Goal: Transaction & Acquisition: Purchase product/service

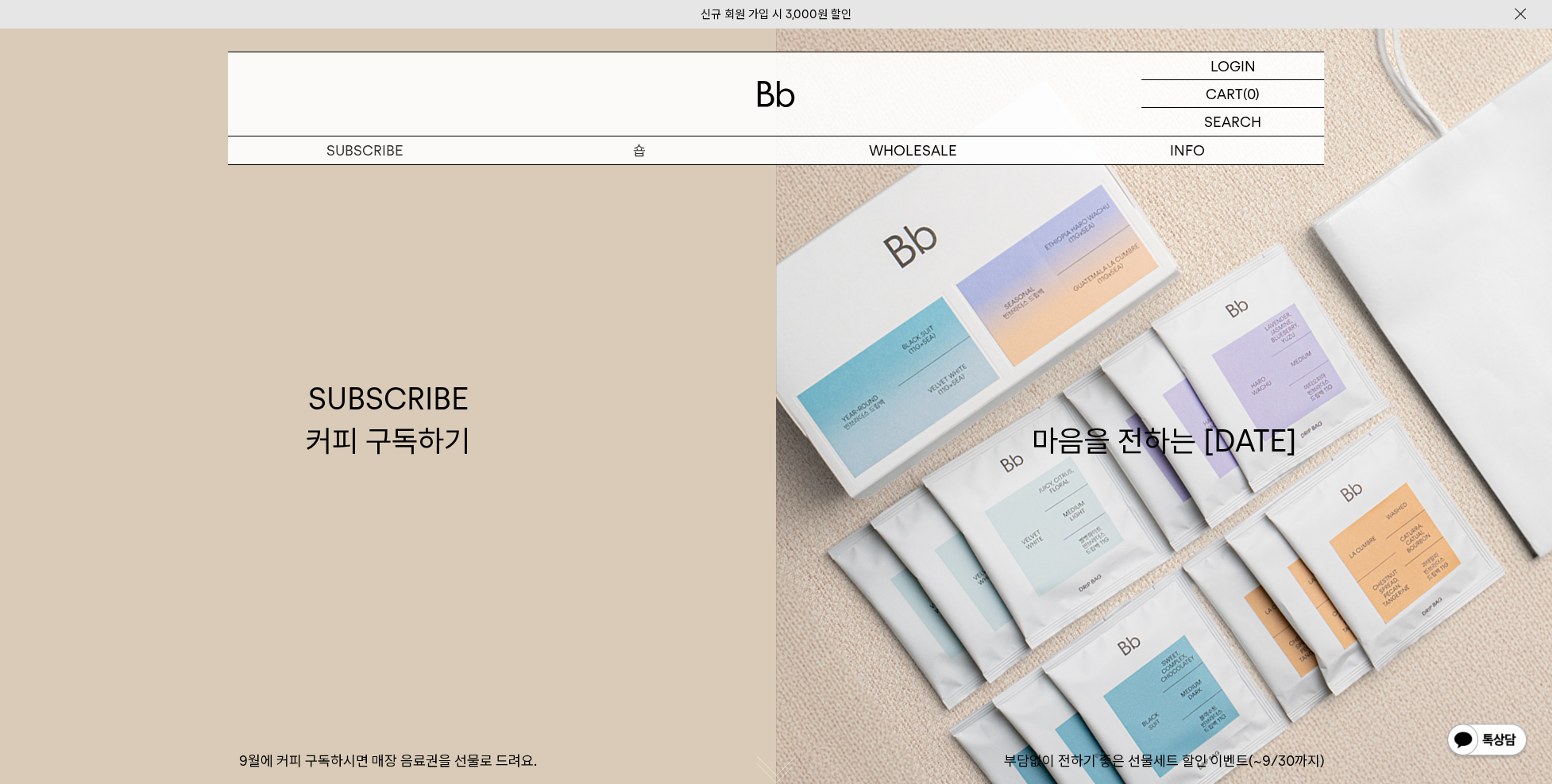
click at [637, 149] on p "숍" at bounding box center [638, 150] width 274 height 28
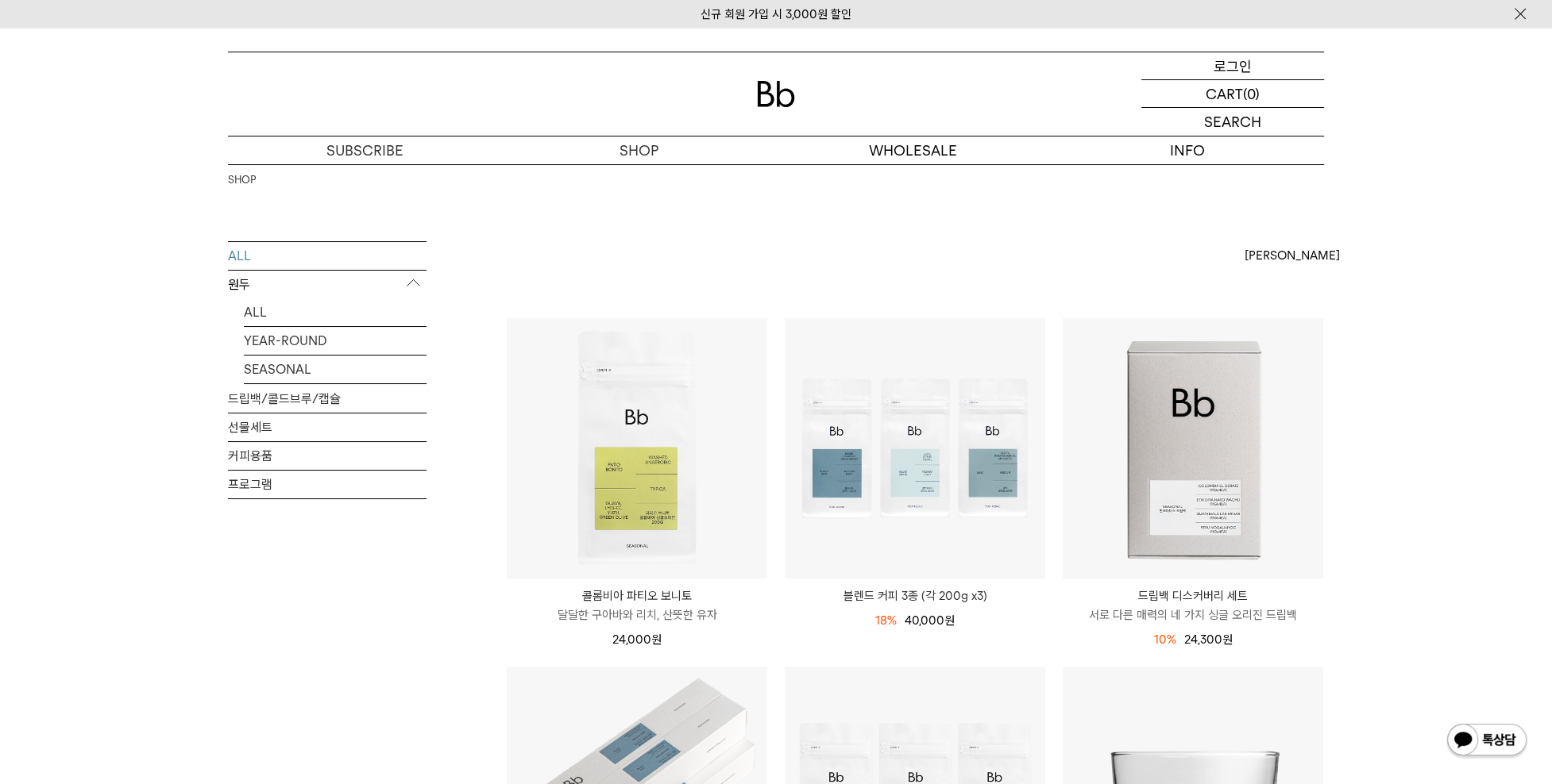
click at [1225, 62] on p "로그인" at bounding box center [1232, 66] width 38 height 27
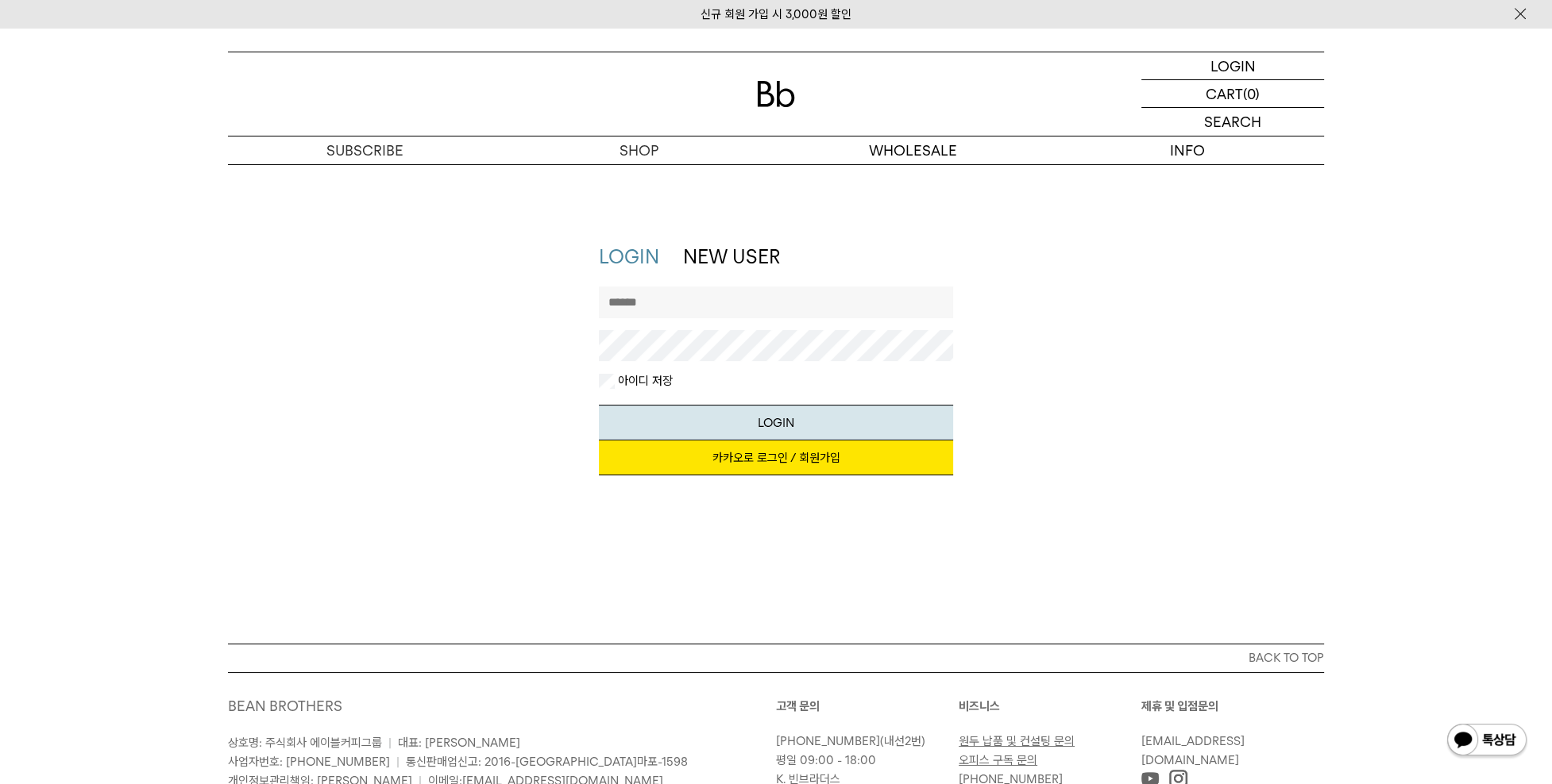
click at [757, 307] on input "text" at bounding box center [776, 302] width 355 height 32
type input "*"
click at [669, 307] on input "*****" at bounding box center [776, 302] width 355 height 32
type input "*******"
click at [779, 421] on button "LOGIN" at bounding box center [776, 423] width 355 height 36
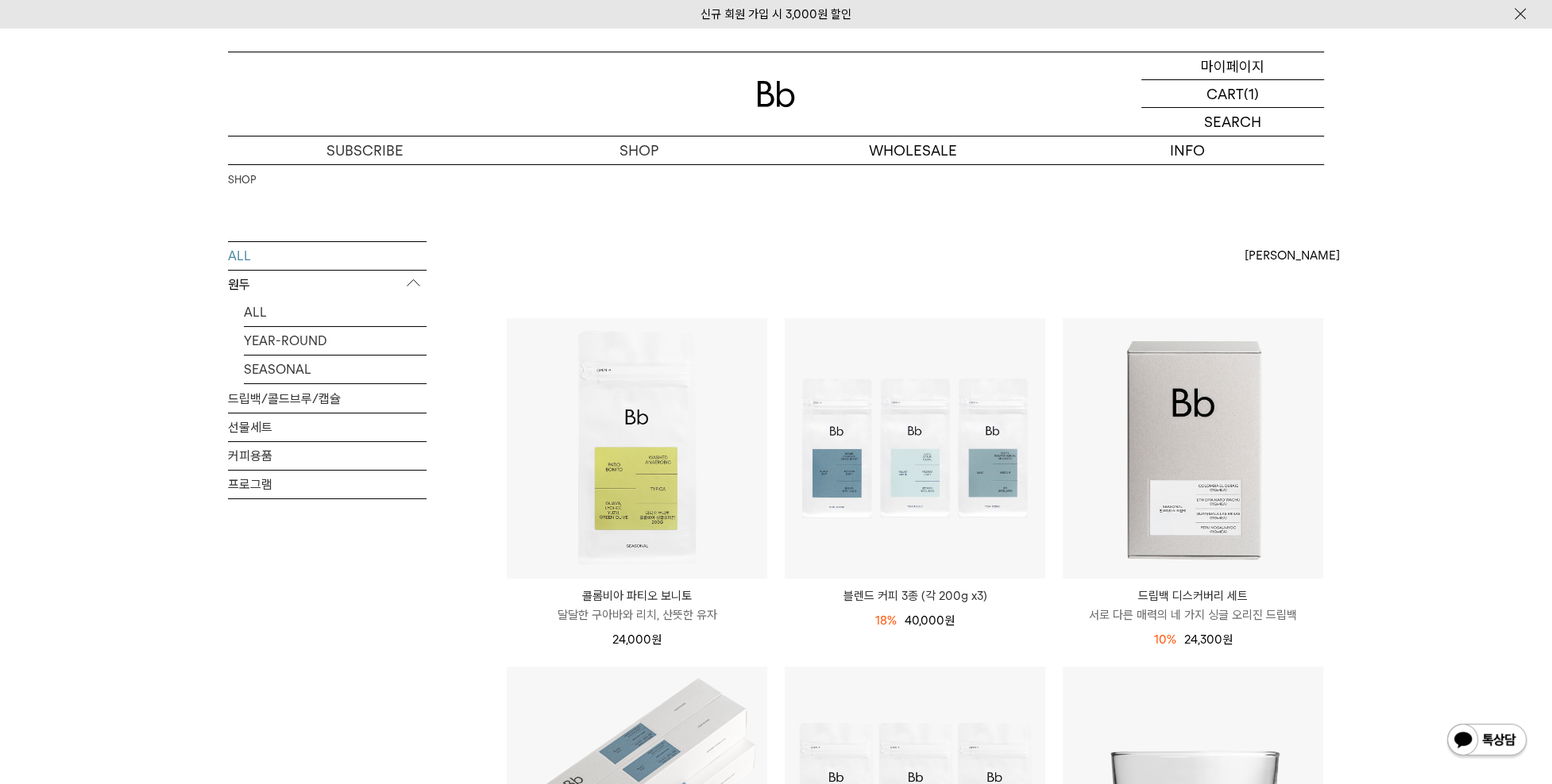
click at [1229, 62] on p "마이페이지" at bounding box center [1232, 66] width 64 height 27
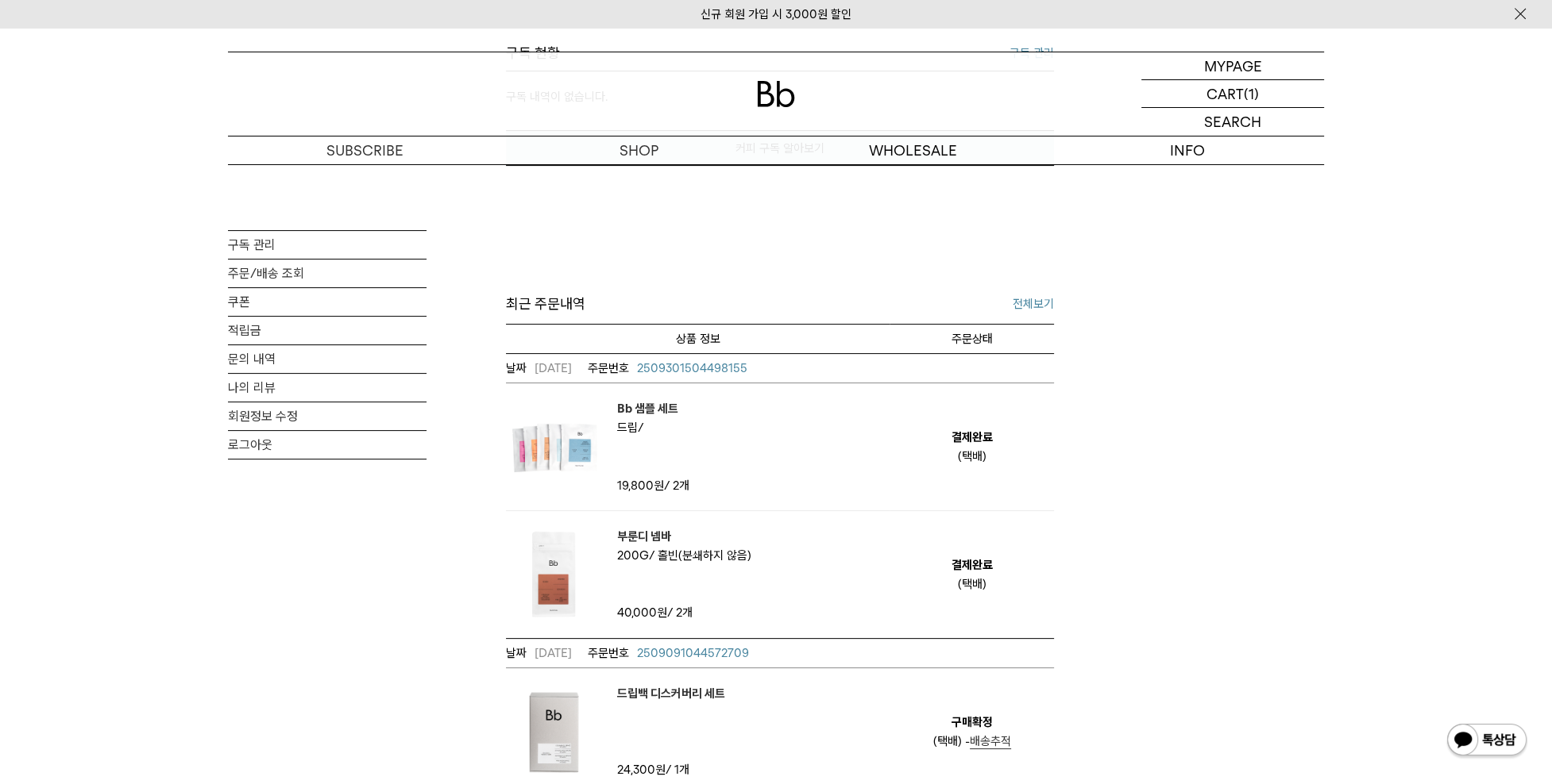
scroll to position [397, 0]
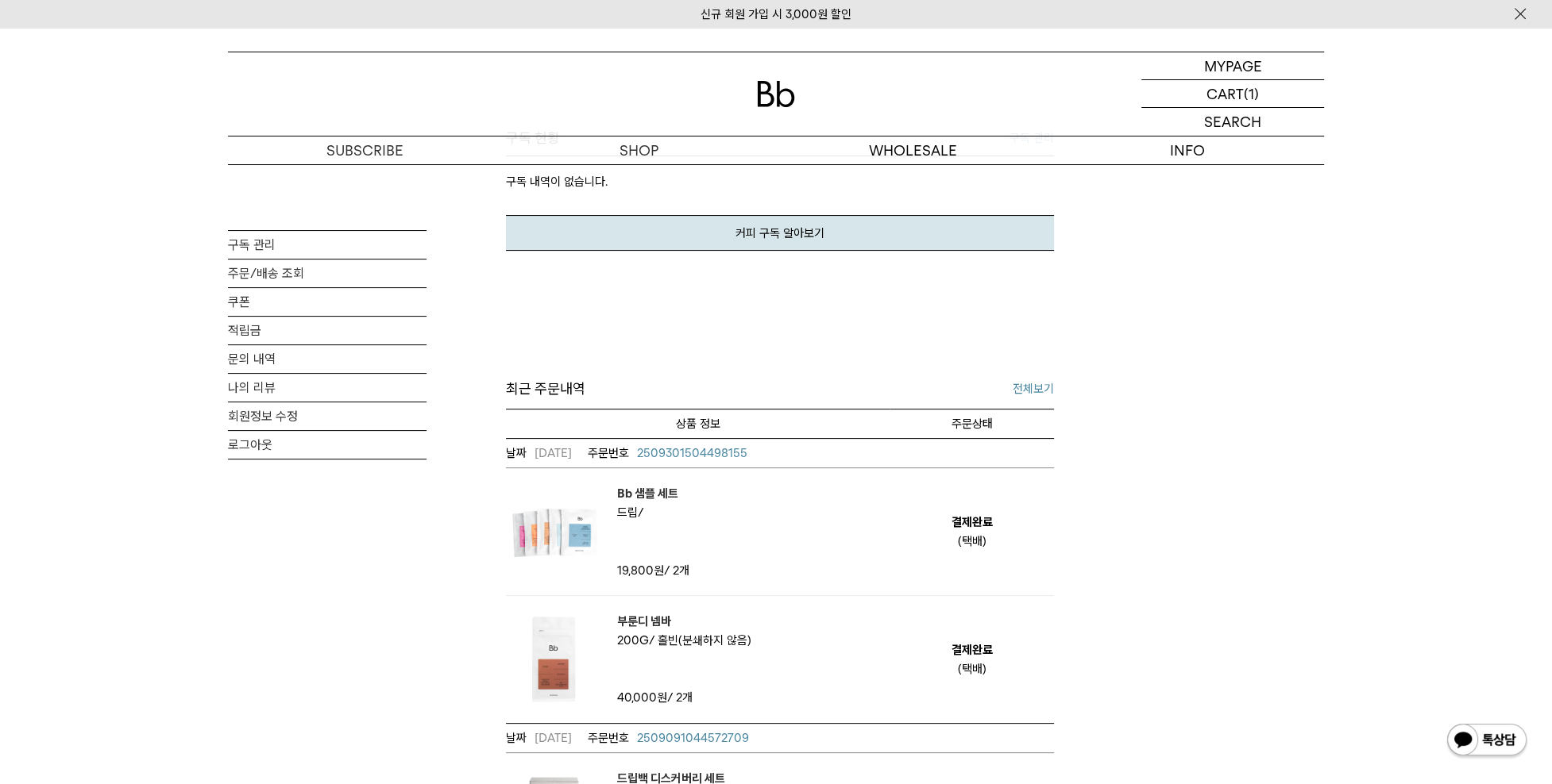
click at [723, 446] on span "2509301504498155" at bounding box center [692, 453] width 111 height 14
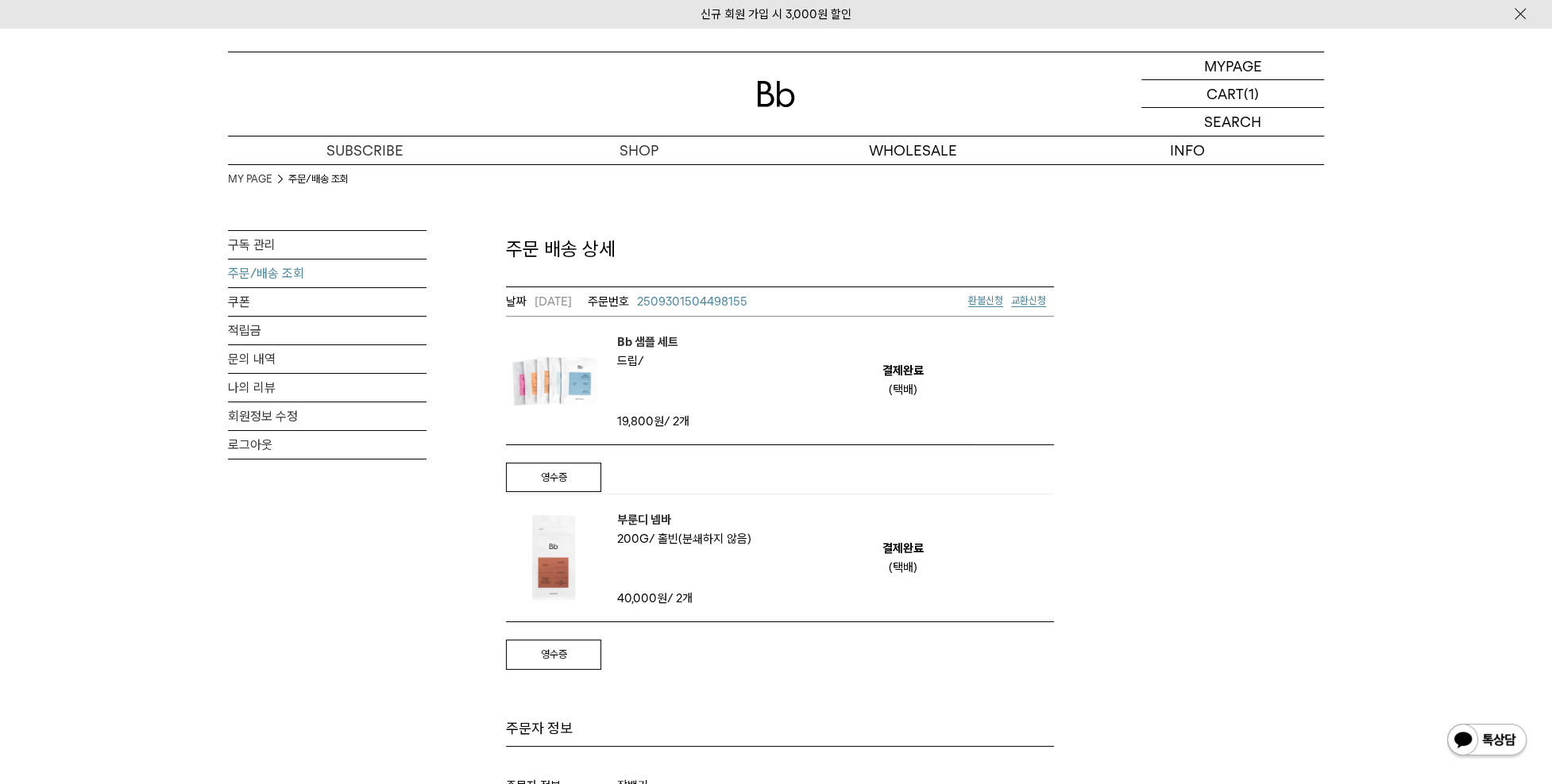
click at [1021, 297] on span "교환신청" at bounding box center [1027, 300] width 35 height 12
click at [985, 300] on span "환불신청" at bounding box center [985, 300] width 35 height 12
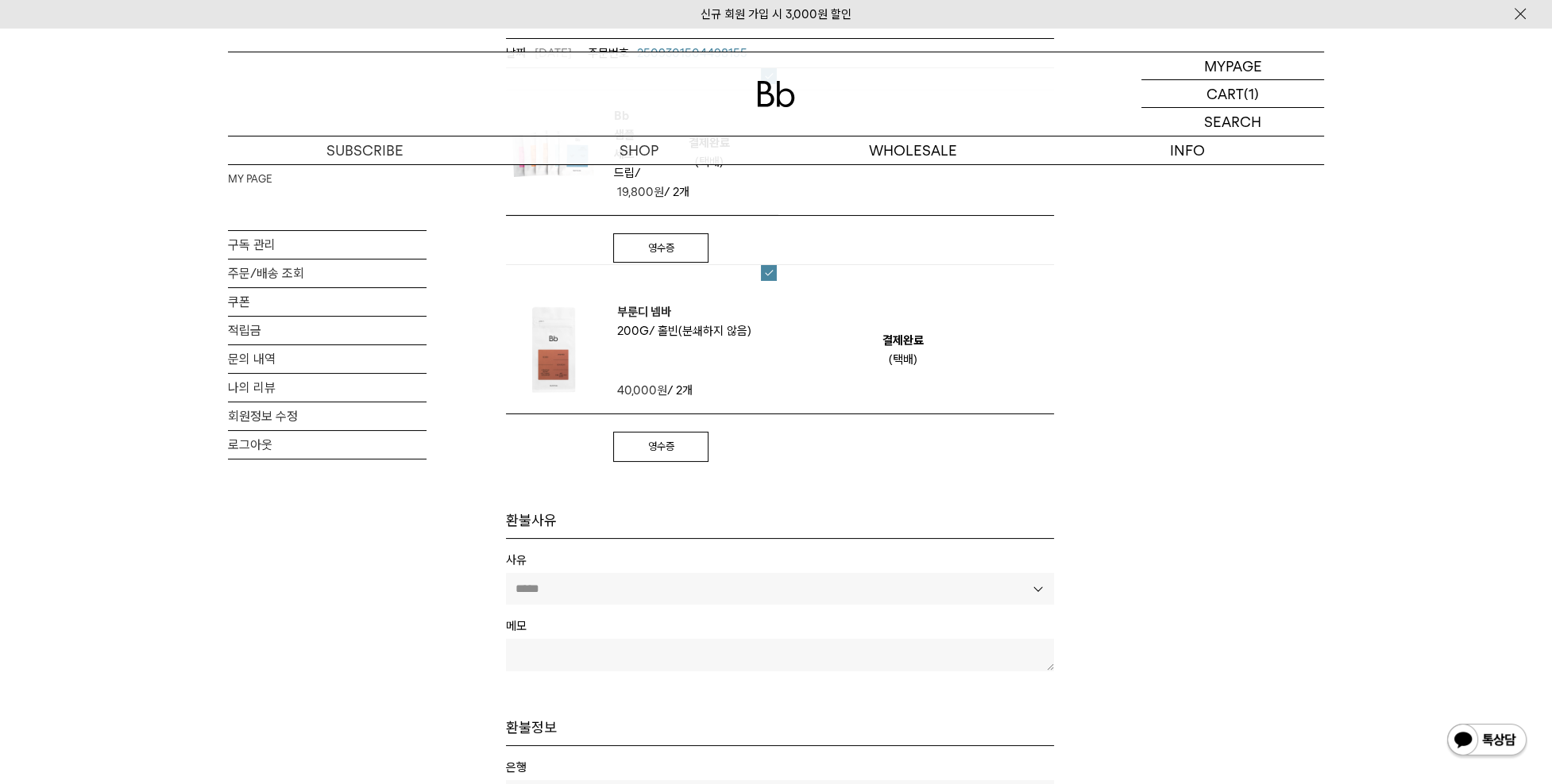
scroll to position [317, 0]
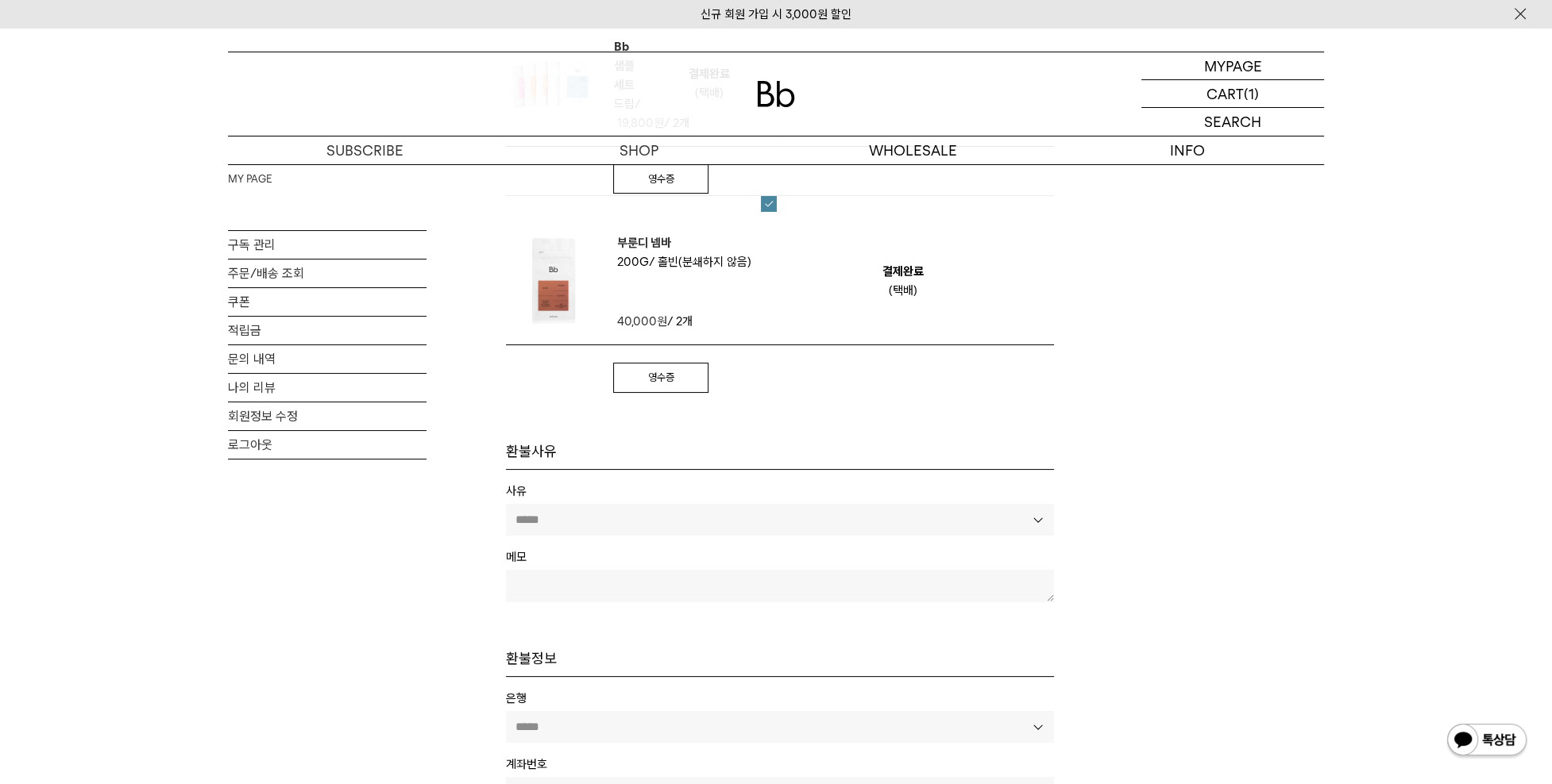
click at [1038, 517] on select "***** **** **** ****** ****** ****** ******* **** **** **** **** ****** ***** *…" at bounding box center [779, 520] width 548 height 32
select select "****"
click at [506, 504] on select "***** **** **** ****** ****** ****** ******* **** **** **** **** ****** ***** *…" at bounding box center [779, 520] width 548 height 32
click at [597, 555] on th "메모" at bounding box center [779, 556] width 548 height 19
click at [521, 558] on th "메모" at bounding box center [779, 556] width 548 height 19
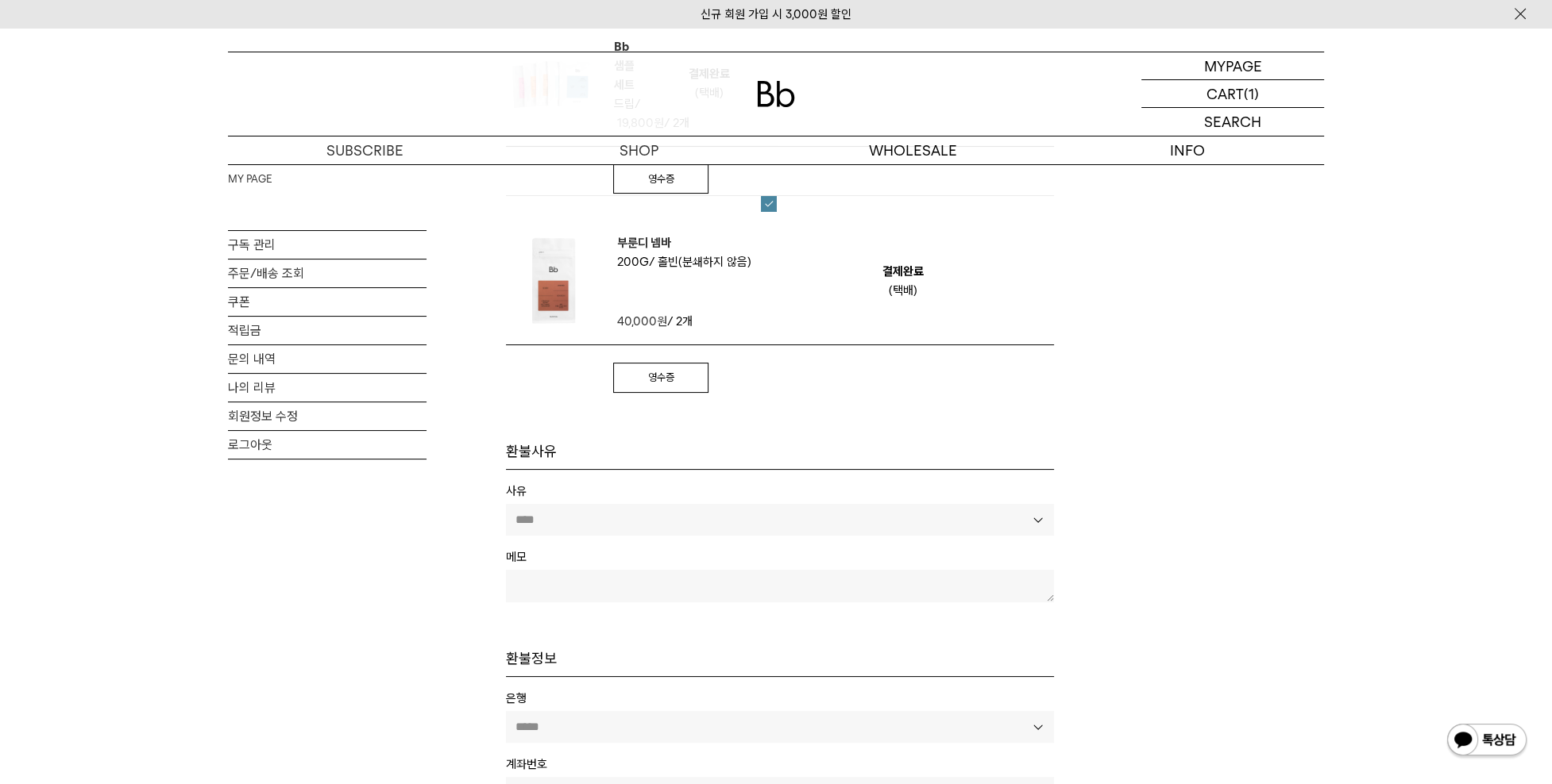
click at [589, 555] on th "메모" at bounding box center [779, 556] width 548 height 19
click at [528, 554] on th "메모" at bounding box center [779, 556] width 548 height 19
click at [1047, 598] on textarea at bounding box center [779, 586] width 548 height 32
click at [894, 590] on textarea at bounding box center [779, 586] width 548 height 32
type textarea "*"
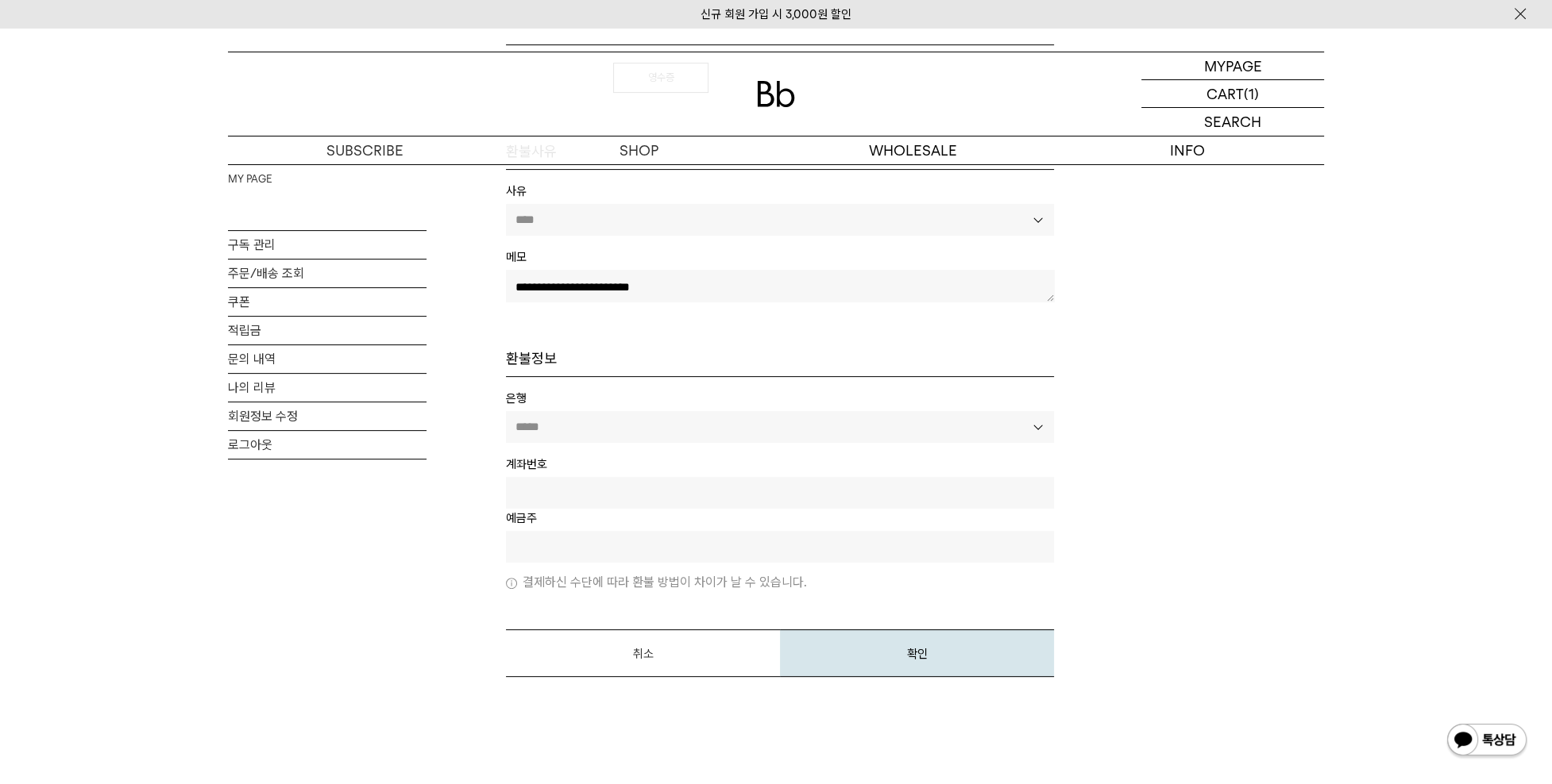
scroll to position [635, 0]
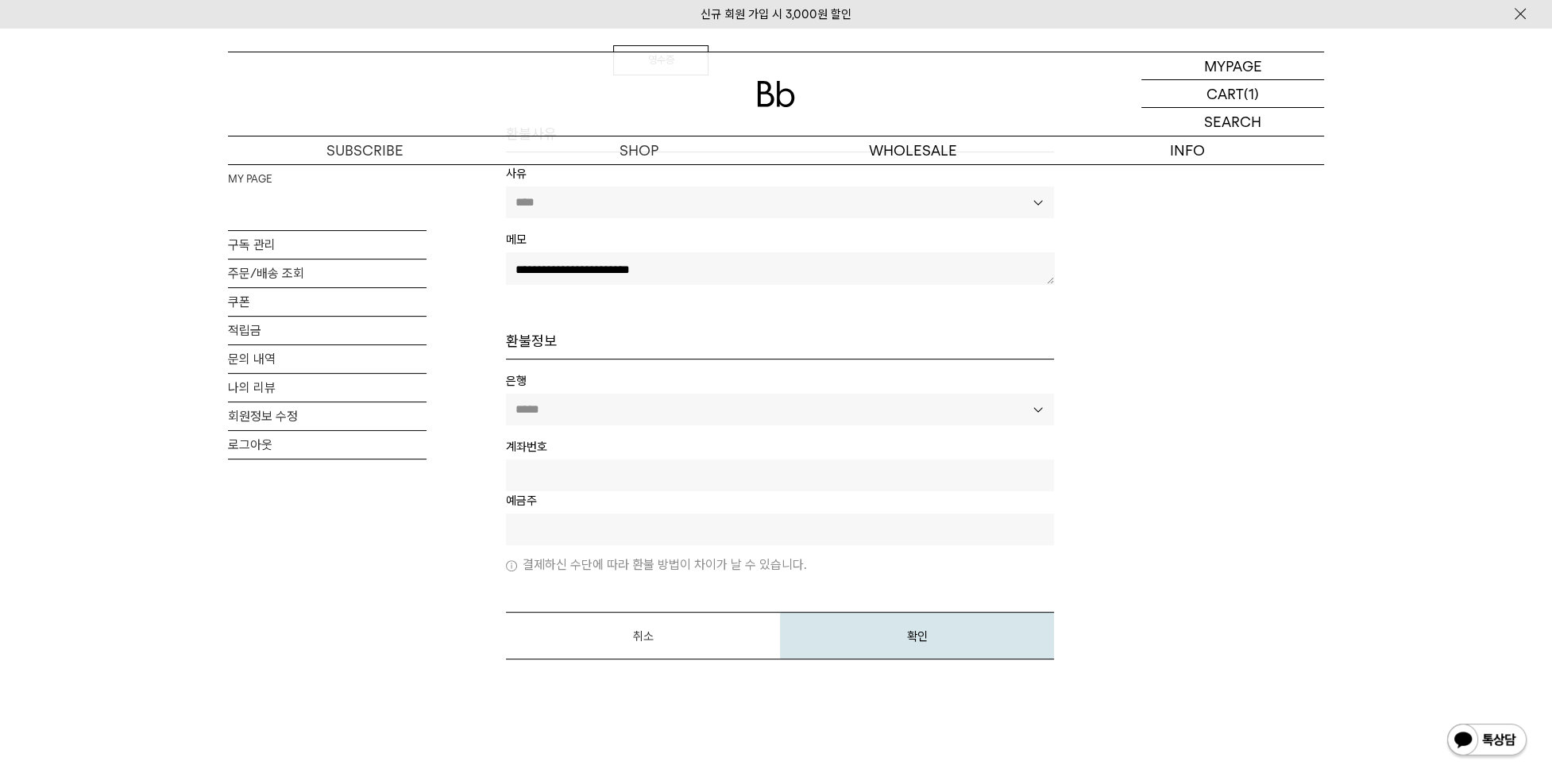
type textarea "**********"
click at [533, 406] on select "**********" at bounding box center [779, 410] width 548 height 32
select select "****"
click at [506, 394] on select "**********" at bounding box center [779, 410] width 548 height 32
click at [575, 447] on th "계좌번호" at bounding box center [779, 447] width 548 height 19
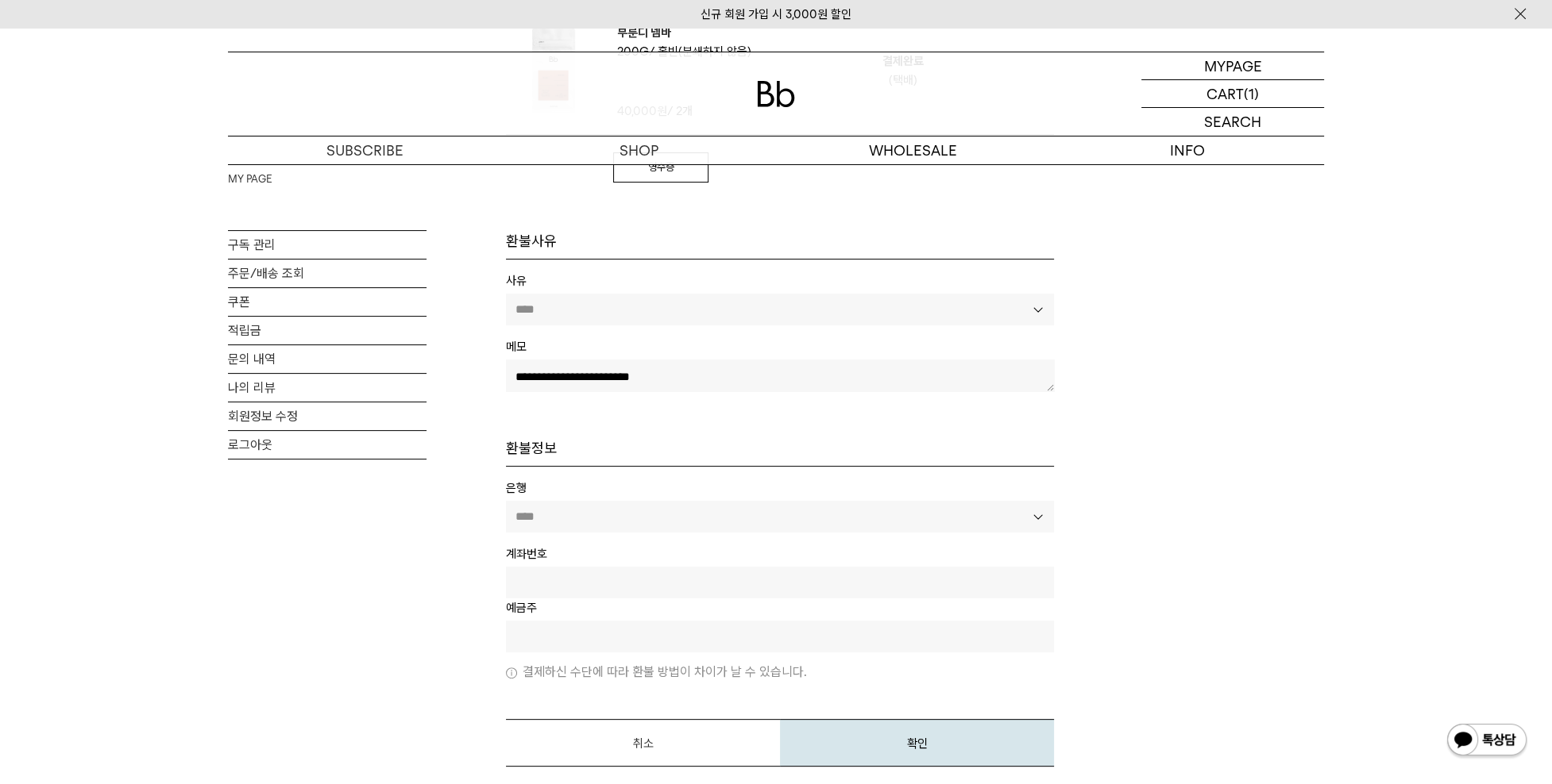
scroll to position [555, 0]
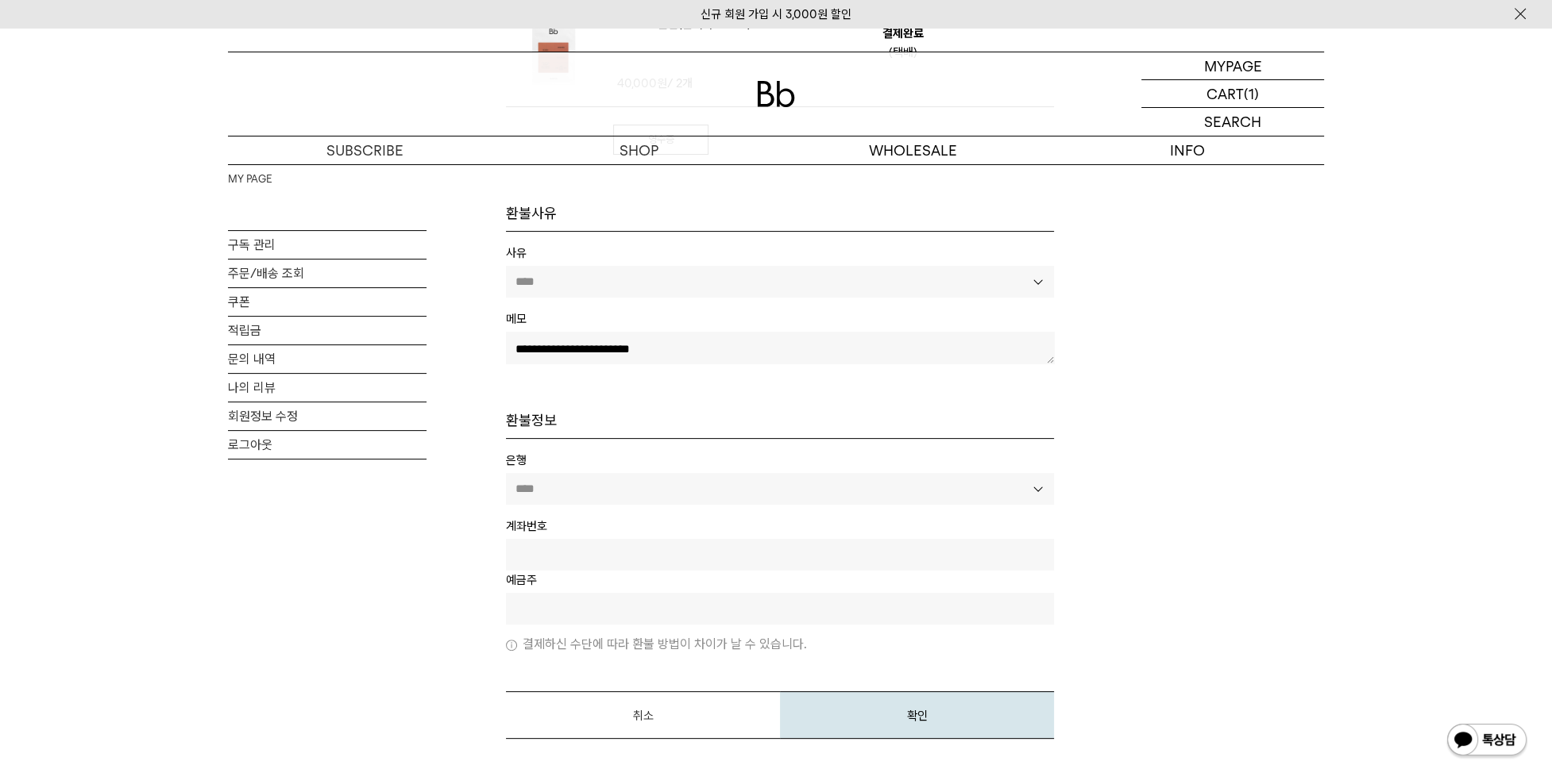
click at [608, 534] on tr "계좌번호" at bounding box center [779, 543] width 548 height 54
click at [537, 526] on th "계좌번호" at bounding box center [779, 525] width 548 height 19
click at [559, 520] on th "계좌번호" at bounding box center [779, 525] width 548 height 19
click at [543, 452] on th "은행" at bounding box center [779, 460] width 548 height 19
click at [1033, 485] on select "**********" at bounding box center [779, 489] width 548 height 32
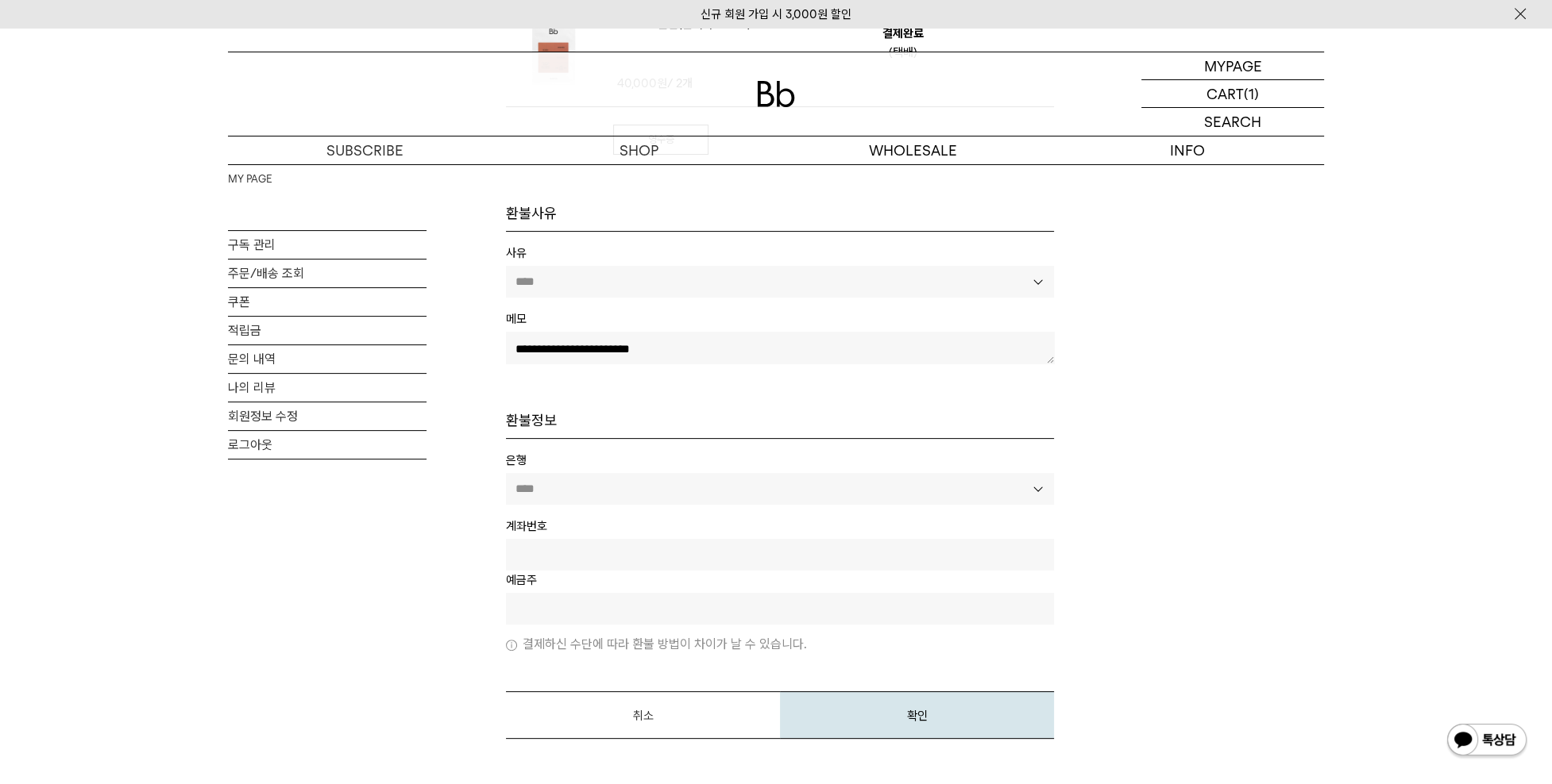
click at [1238, 530] on div "MY PAGE 구독 관리 주문/배송 조회 쿠폰 적립금 문의 내역 나의 리뷰 회원정보 수정 로그아웃 환불 신청 날짜/주문번호 상품명/옵션 상품금…" at bounding box center [776, 194] width 1096 height 1170
click at [537, 539] on input "text" at bounding box center [779, 555] width 548 height 32
type input "**********"
click at [586, 579] on th "예금주" at bounding box center [779, 580] width 548 height 19
click at [550, 615] on input "text" at bounding box center [779, 609] width 548 height 32
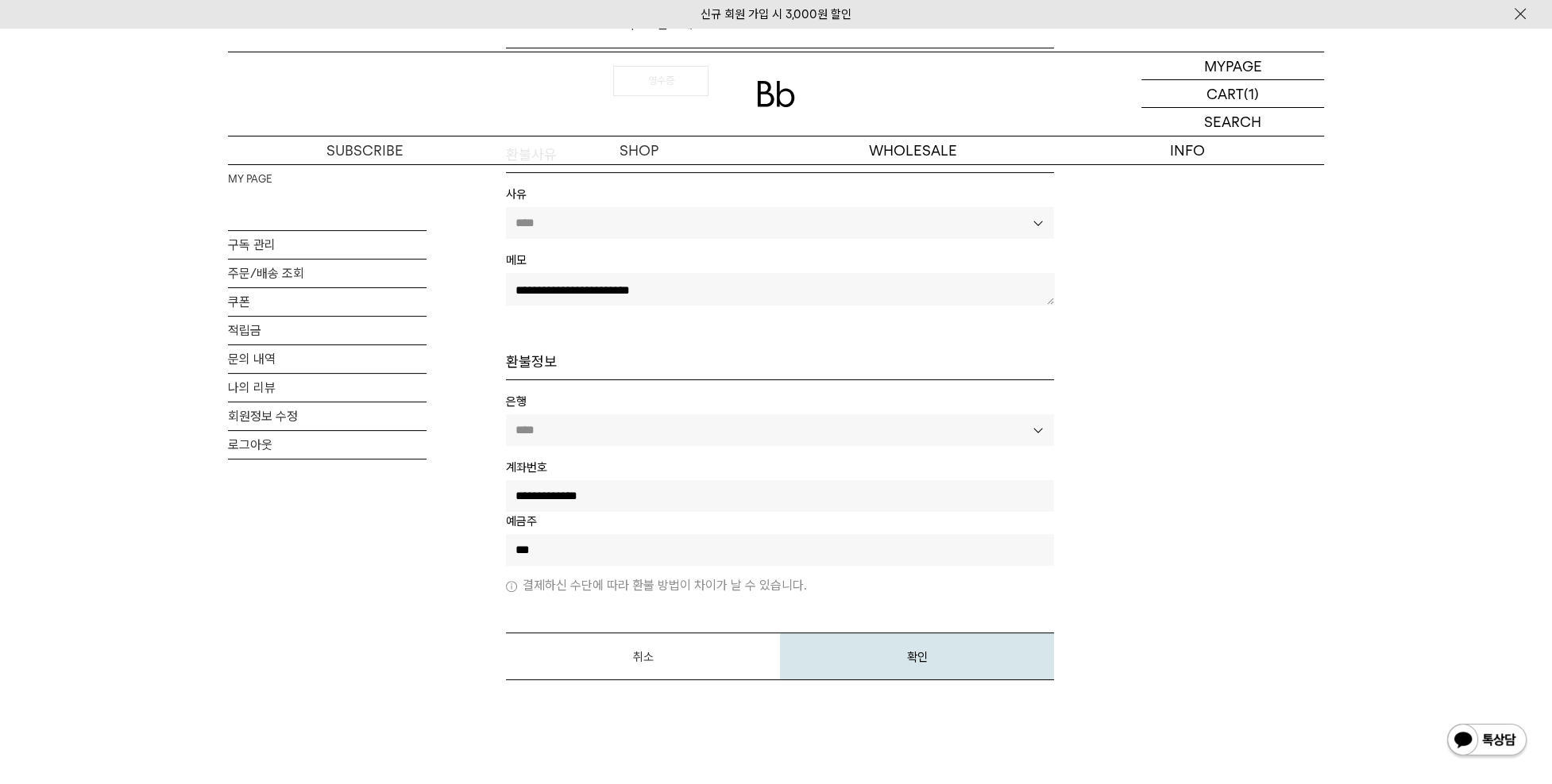
scroll to position [635, 0]
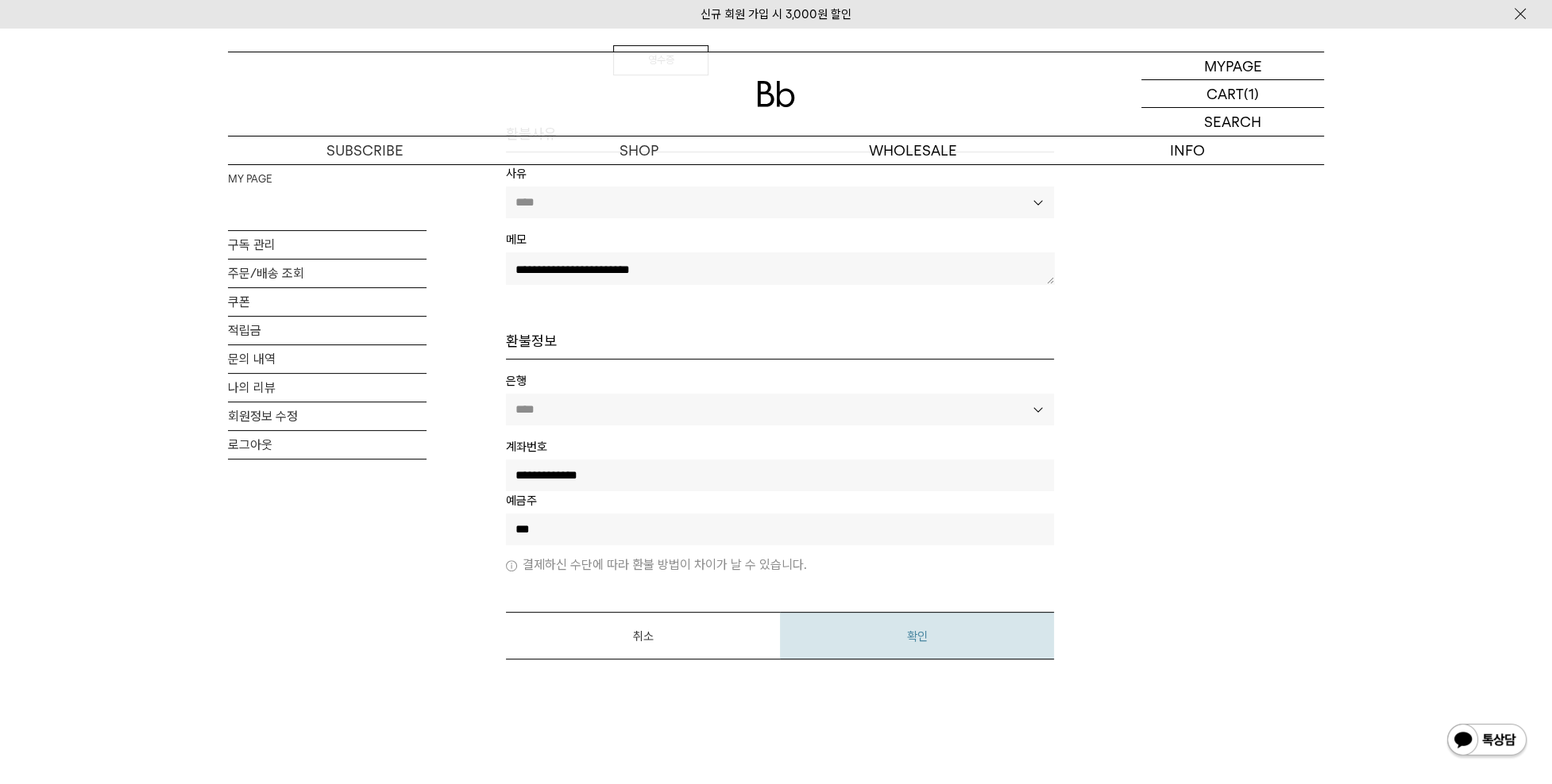
type input "***"
click at [917, 637] on em "확인" at bounding box center [917, 637] width 21 height 14
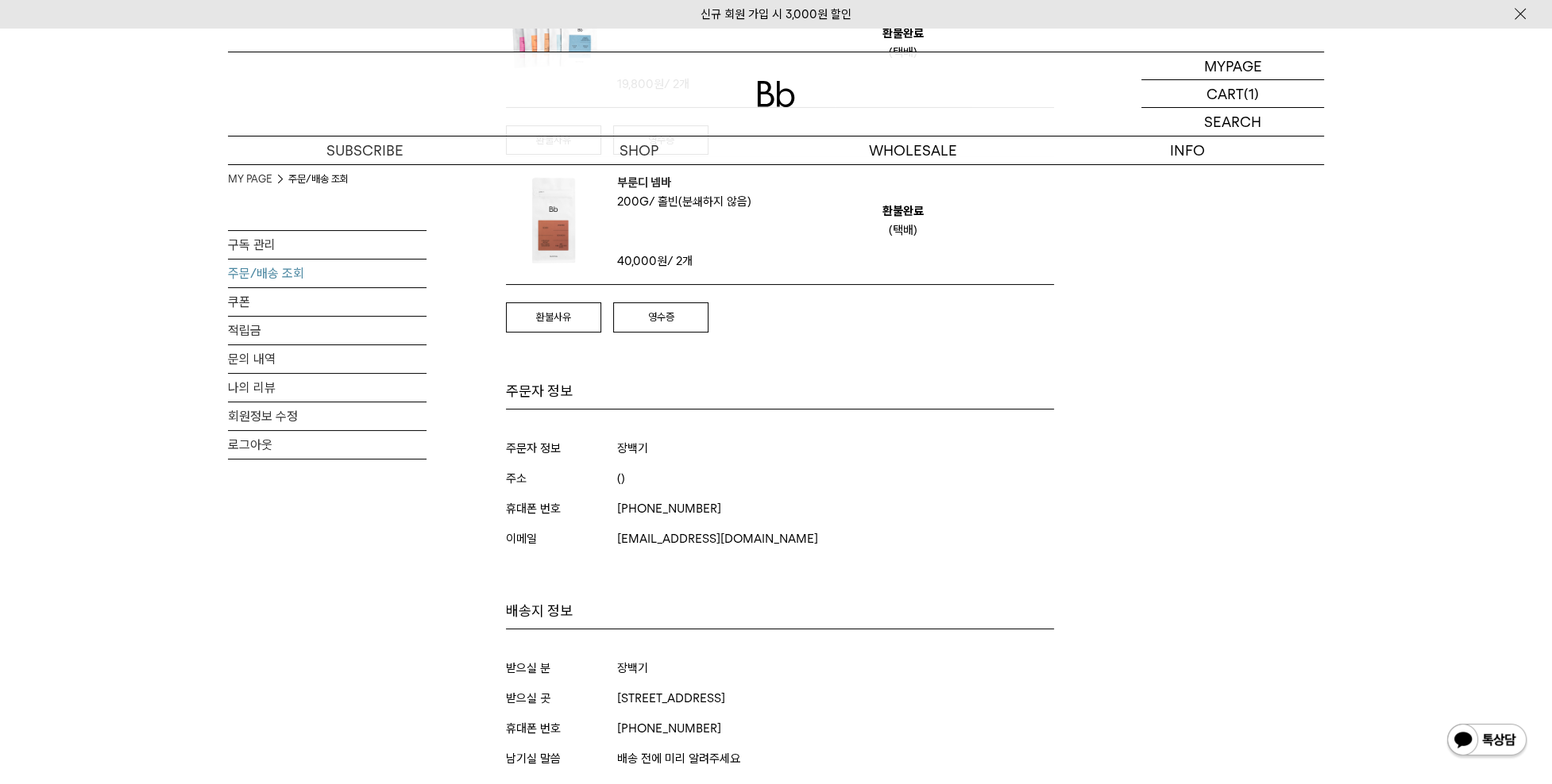
scroll to position [317, 0]
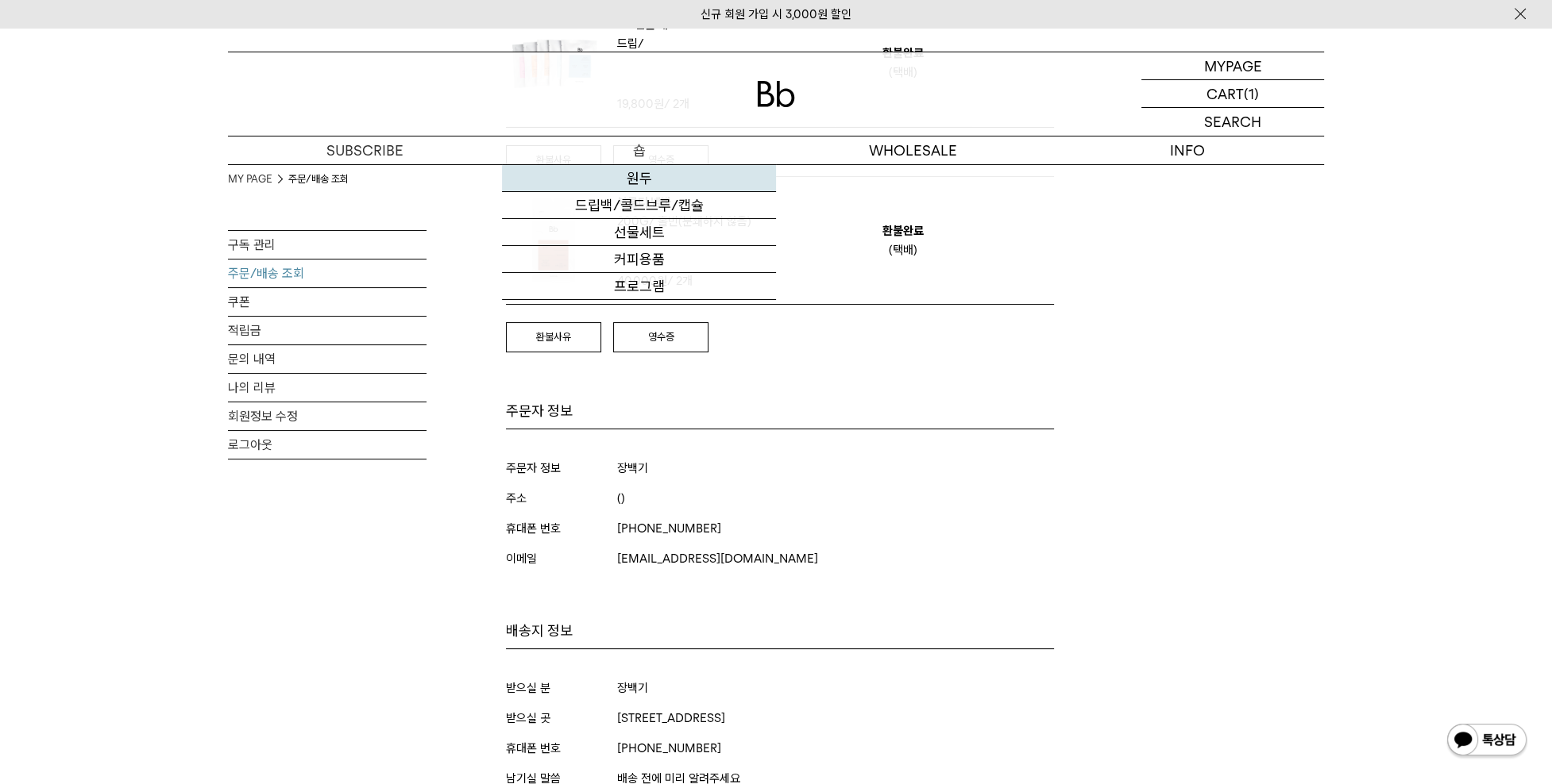
click at [638, 174] on link "원두" at bounding box center [638, 178] width 274 height 27
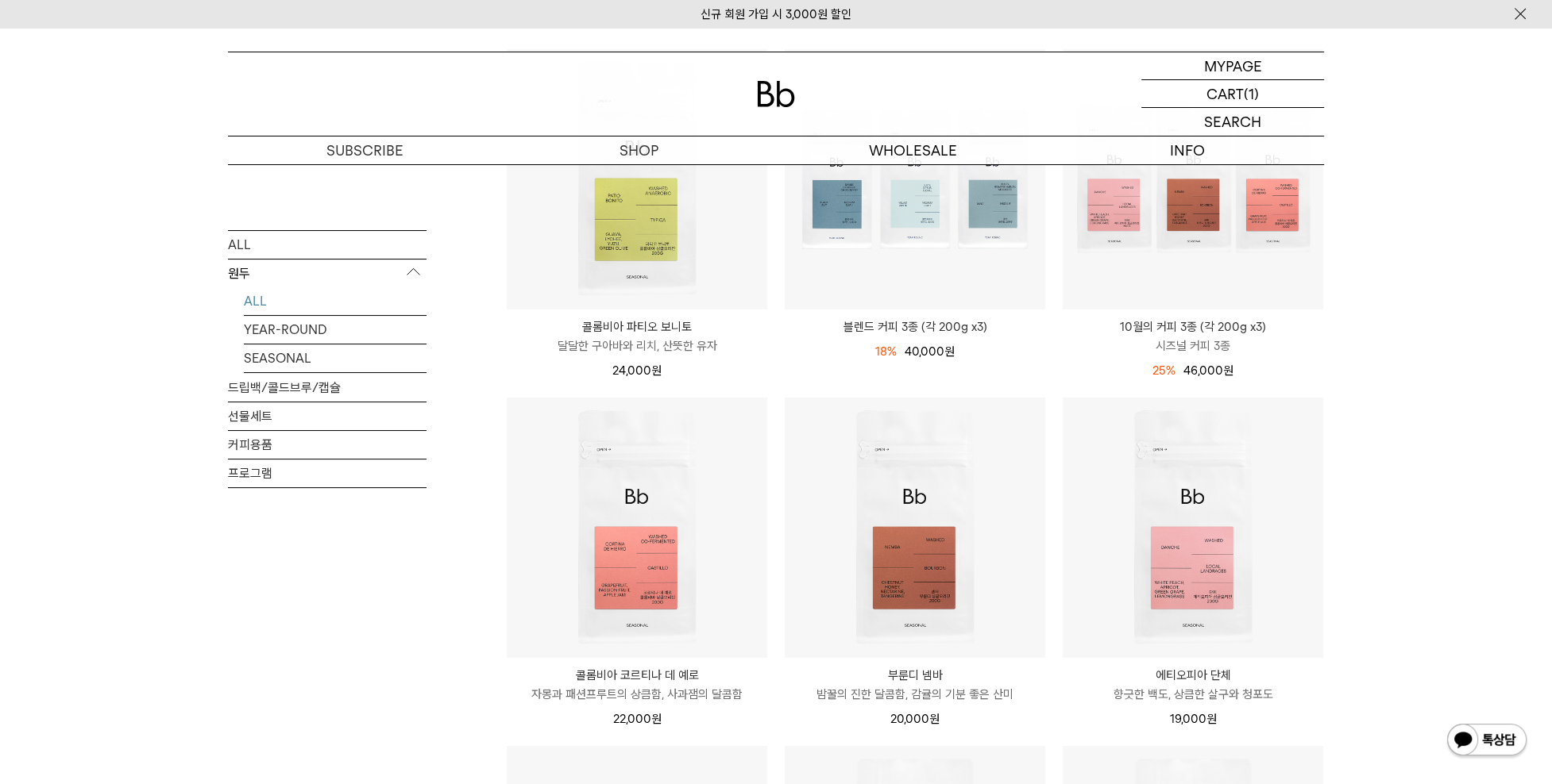
scroll to position [238, 0]
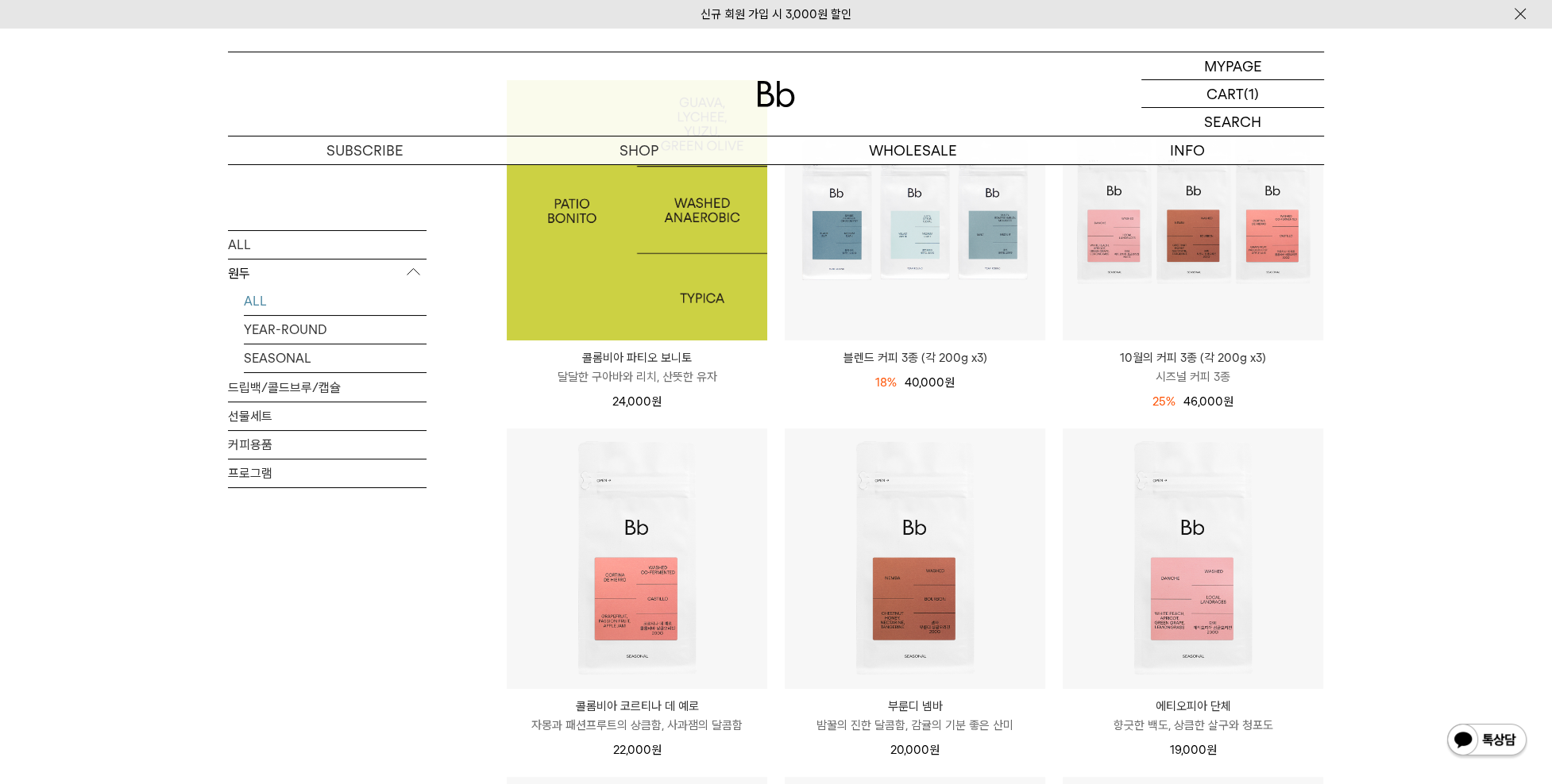
click at [645, 281] on img at bounding box center [637, 211] width 261 height 261
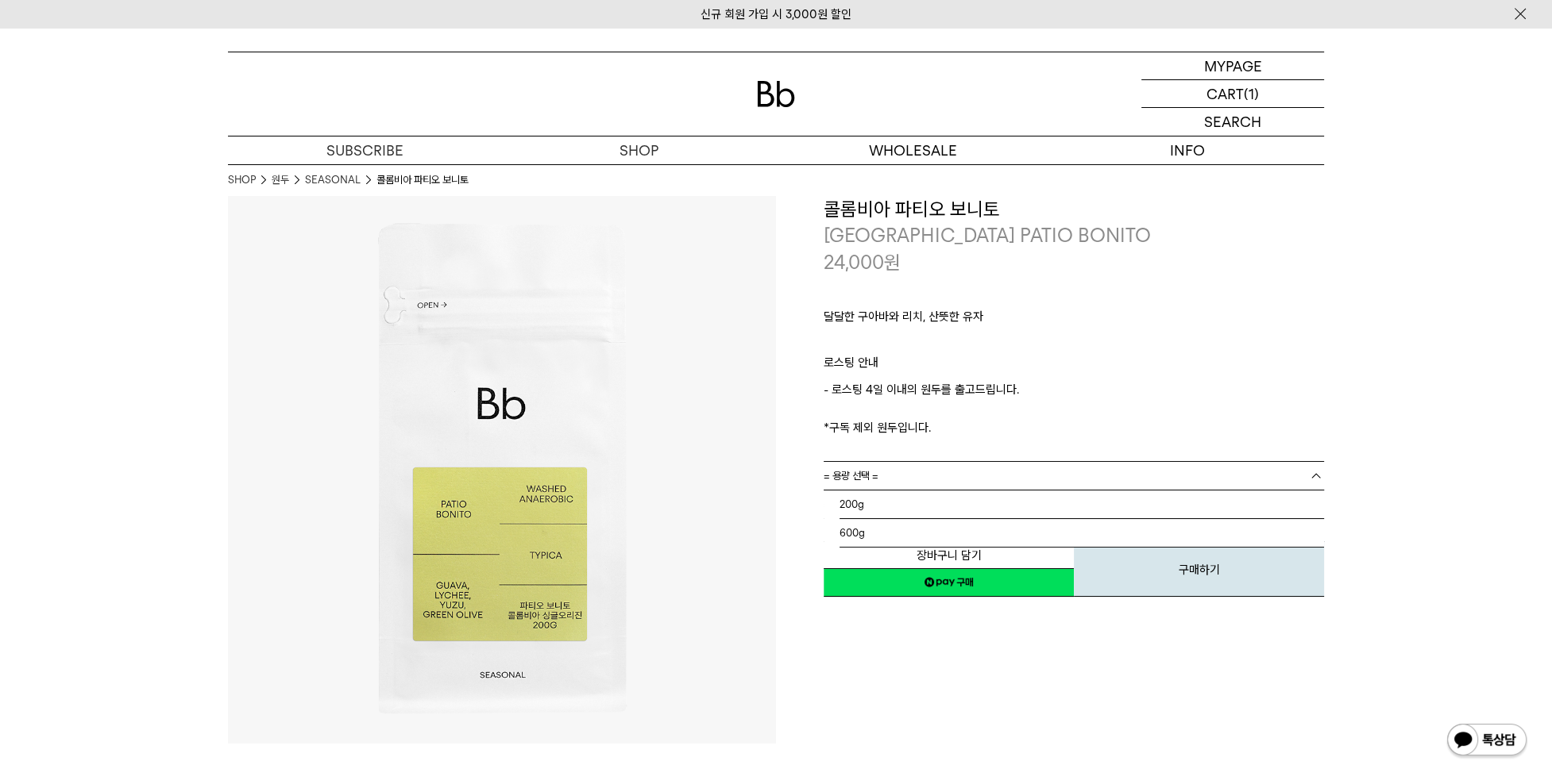
click at [1315, 479] on b at bounding box center [1316, 477] width 16 height 16
click at [889, 510] on li "200g" at bounding box center [1081, 504] width 485 height 29
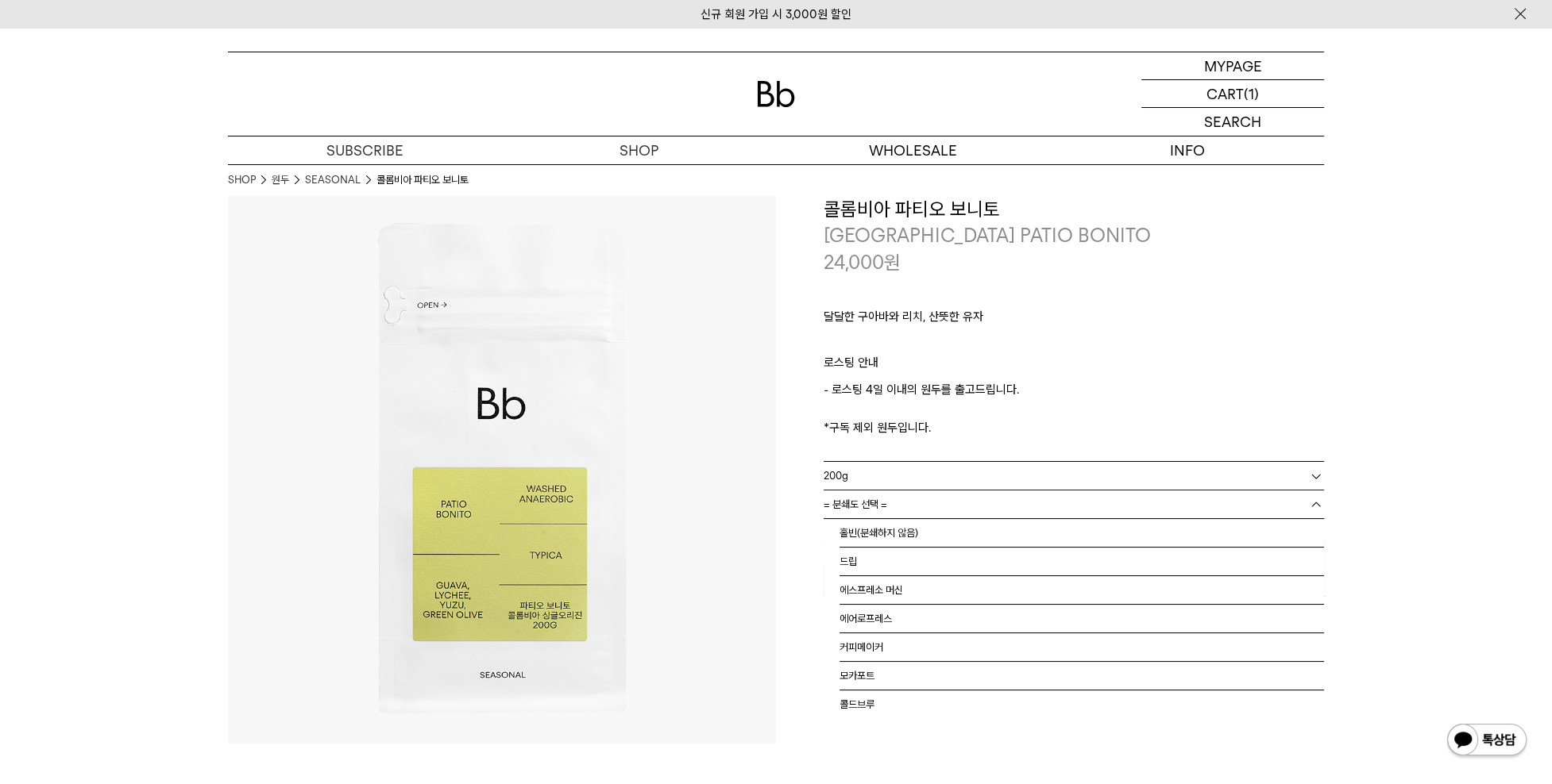
click at [934, 499] on link "= 분쇄도 선택 =" at bounding box center [1073, 504] width 501 height 28
click at [905, 531] on li "홀빈(분쇄하지 않음)" at bounding box center [1081, 533] width 485 height 29
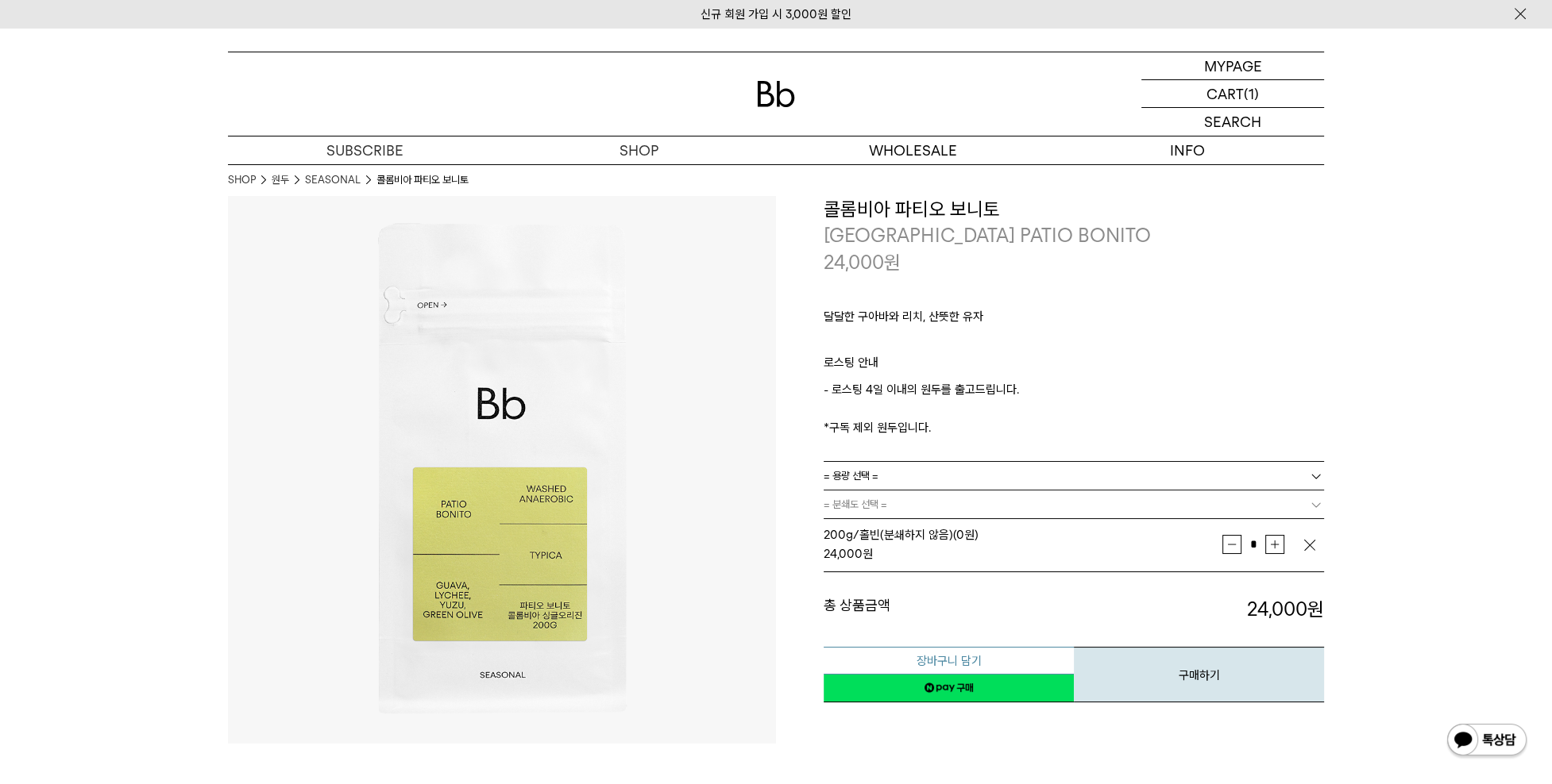
click at [999, 655] on button "장바구니 담기" at bounding box center [948, 661] width 250 height 28
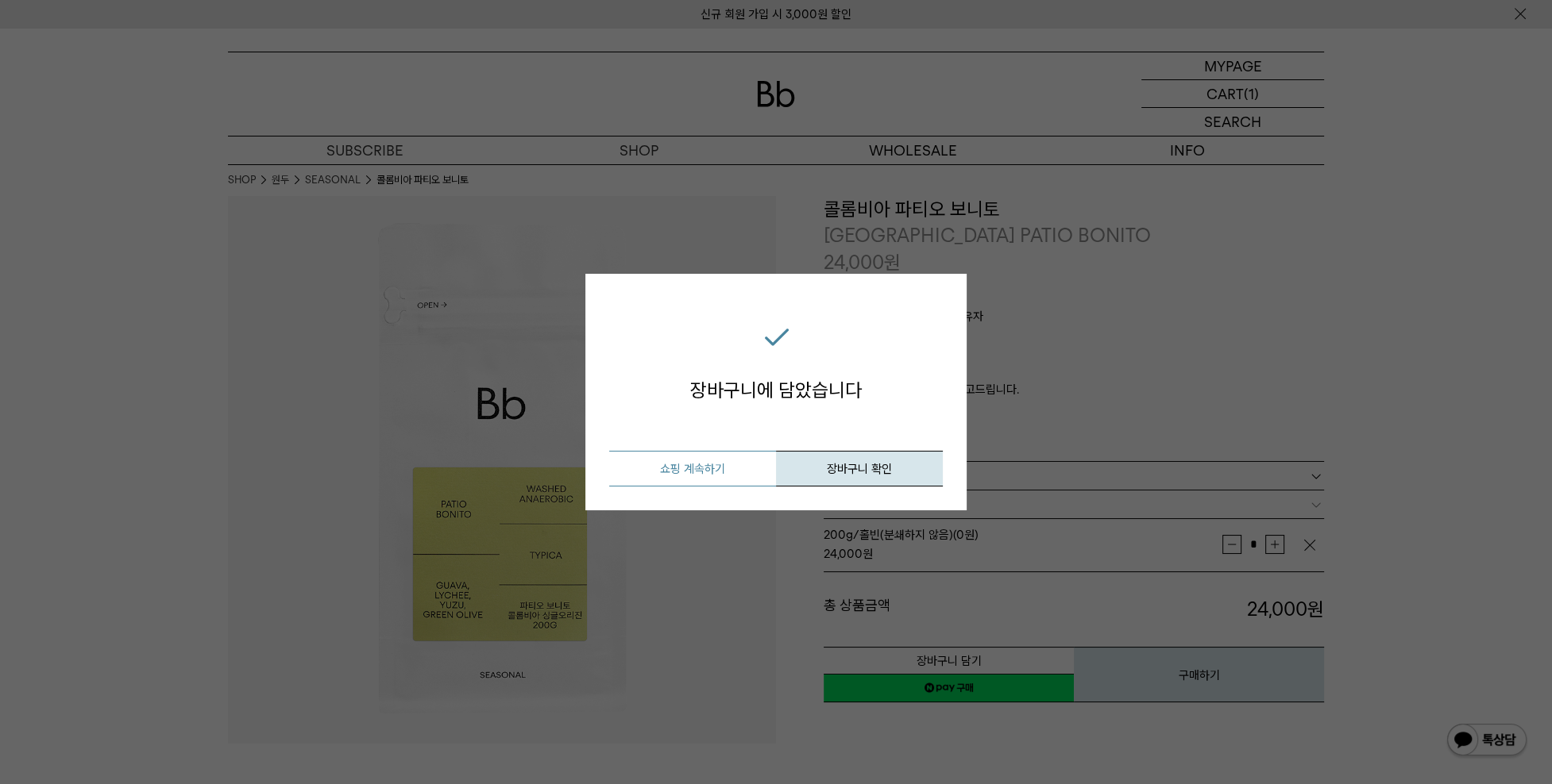
click at [688, 463] on button "쇼핑 계속하기" at bounding box center [693, 469] width 167 height 36
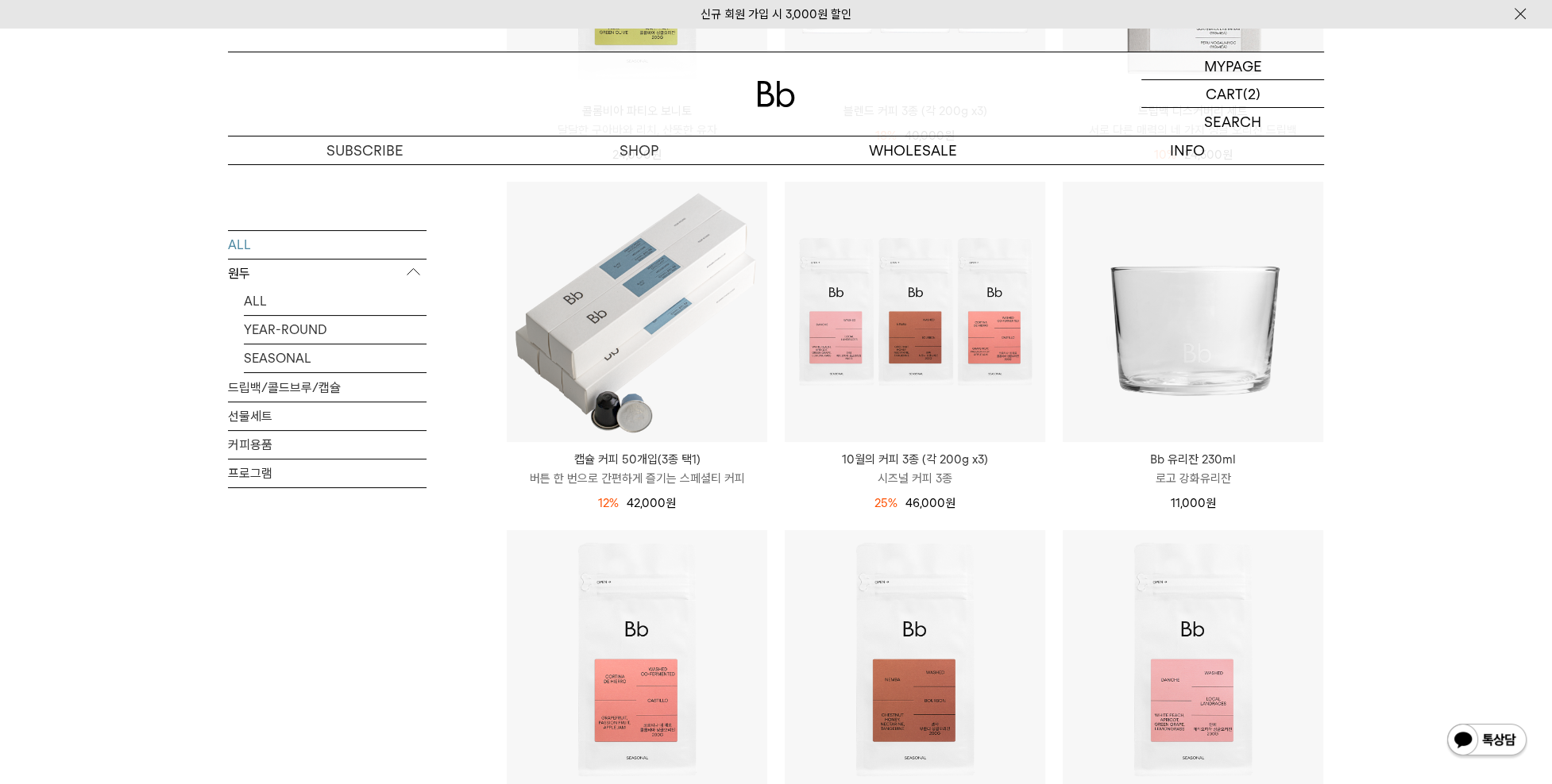
scroll to position [477, 0]
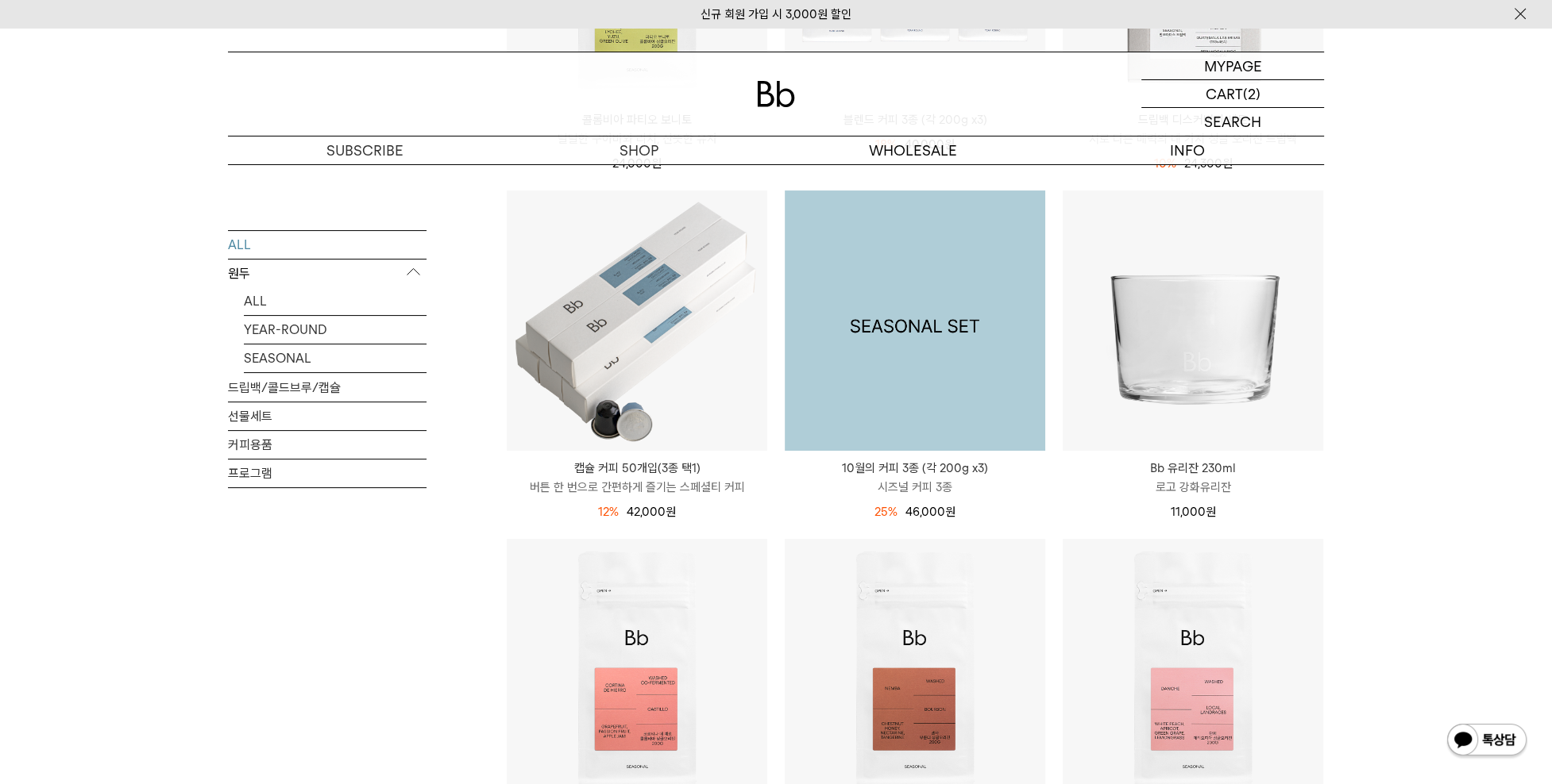
click at [898, 382] on img at bounding box center [915, 320] width 261 height 261
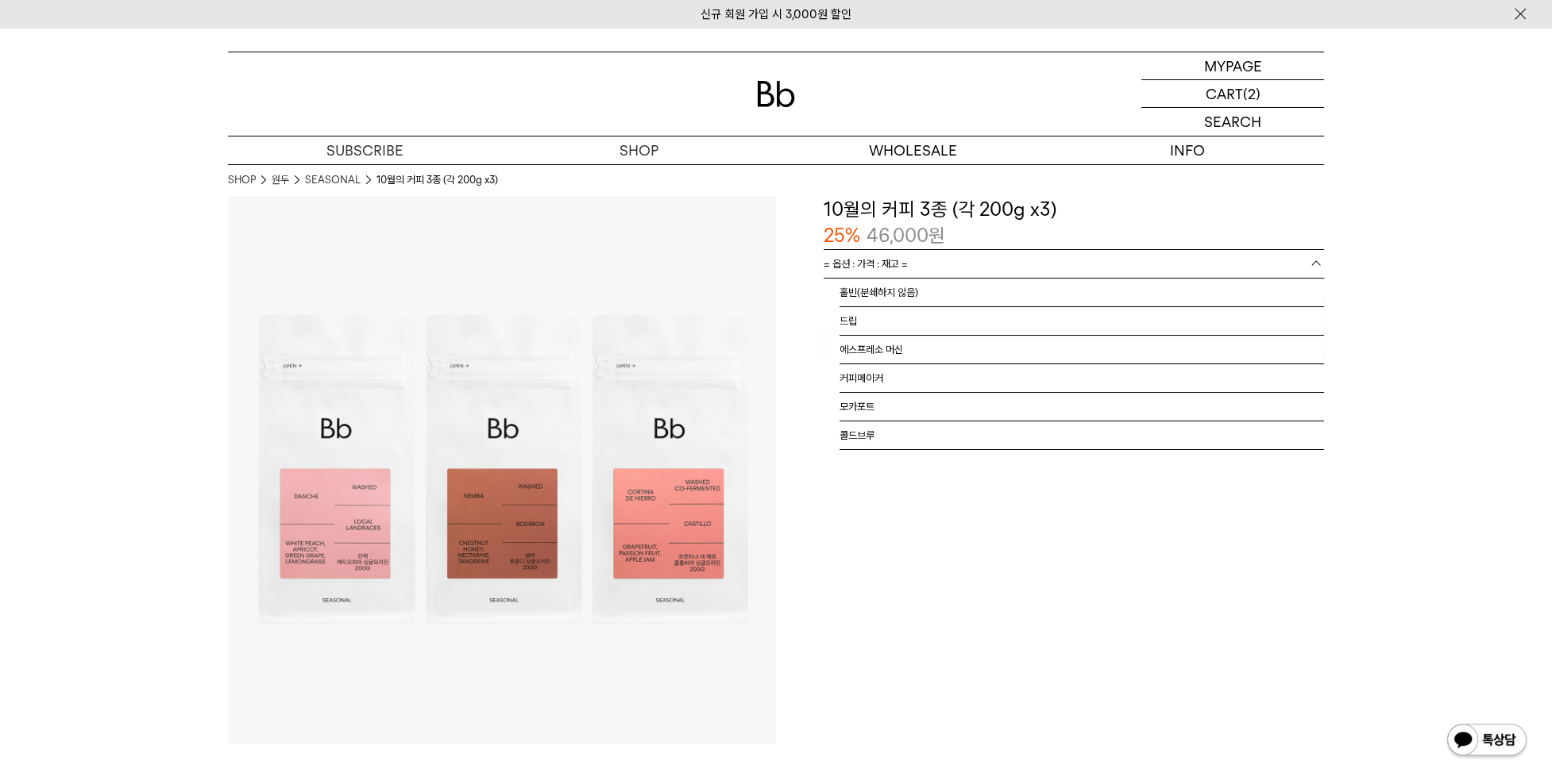
click at [1110, 265] on link "= 옵션 : 가격 : 재고 =" at bounding box center [1073, 264] width 501 height 28
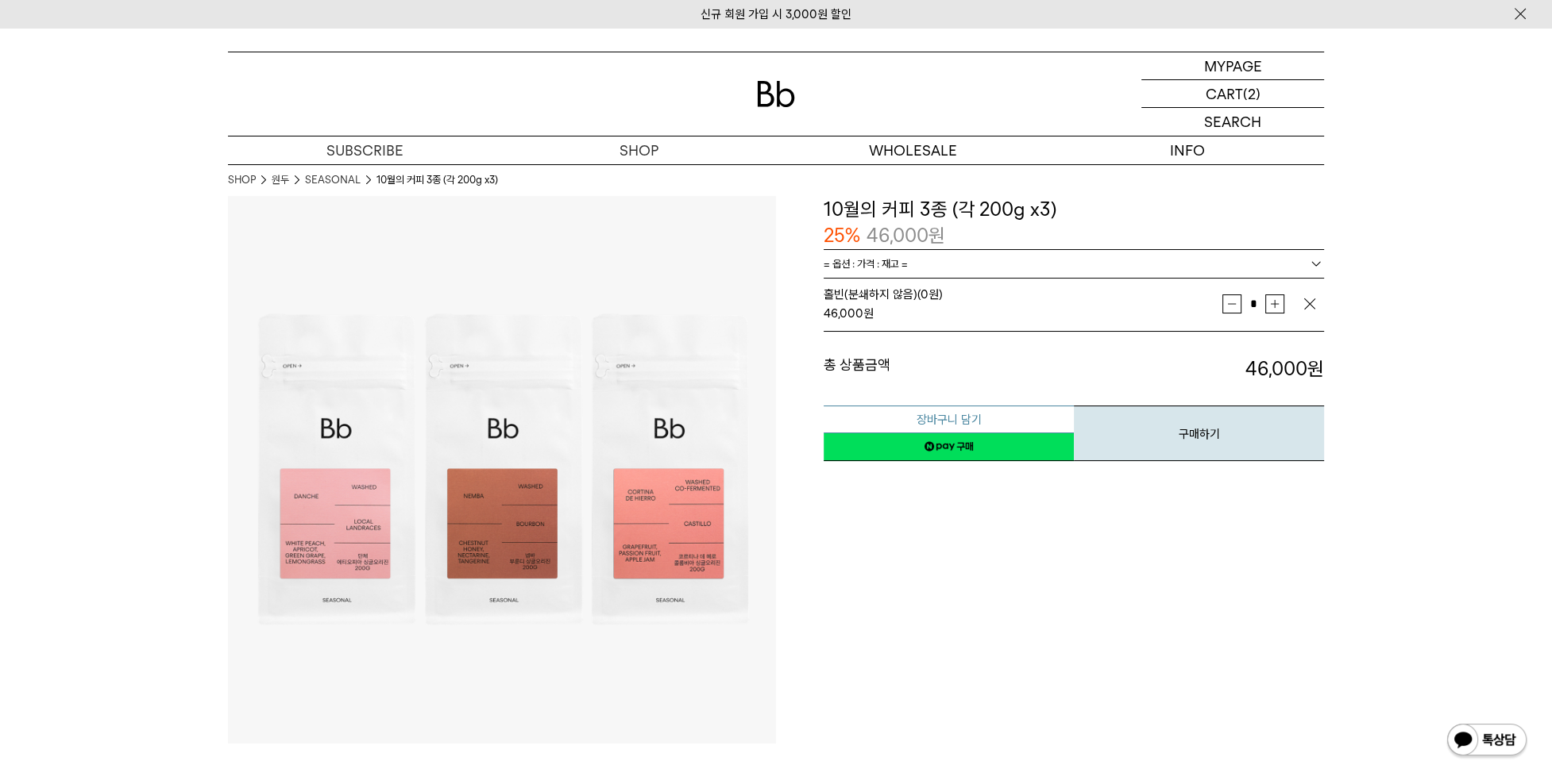
click at [970, 412] on button "장바구니 담기" at bounding box center [948, 420] width 250 height 28
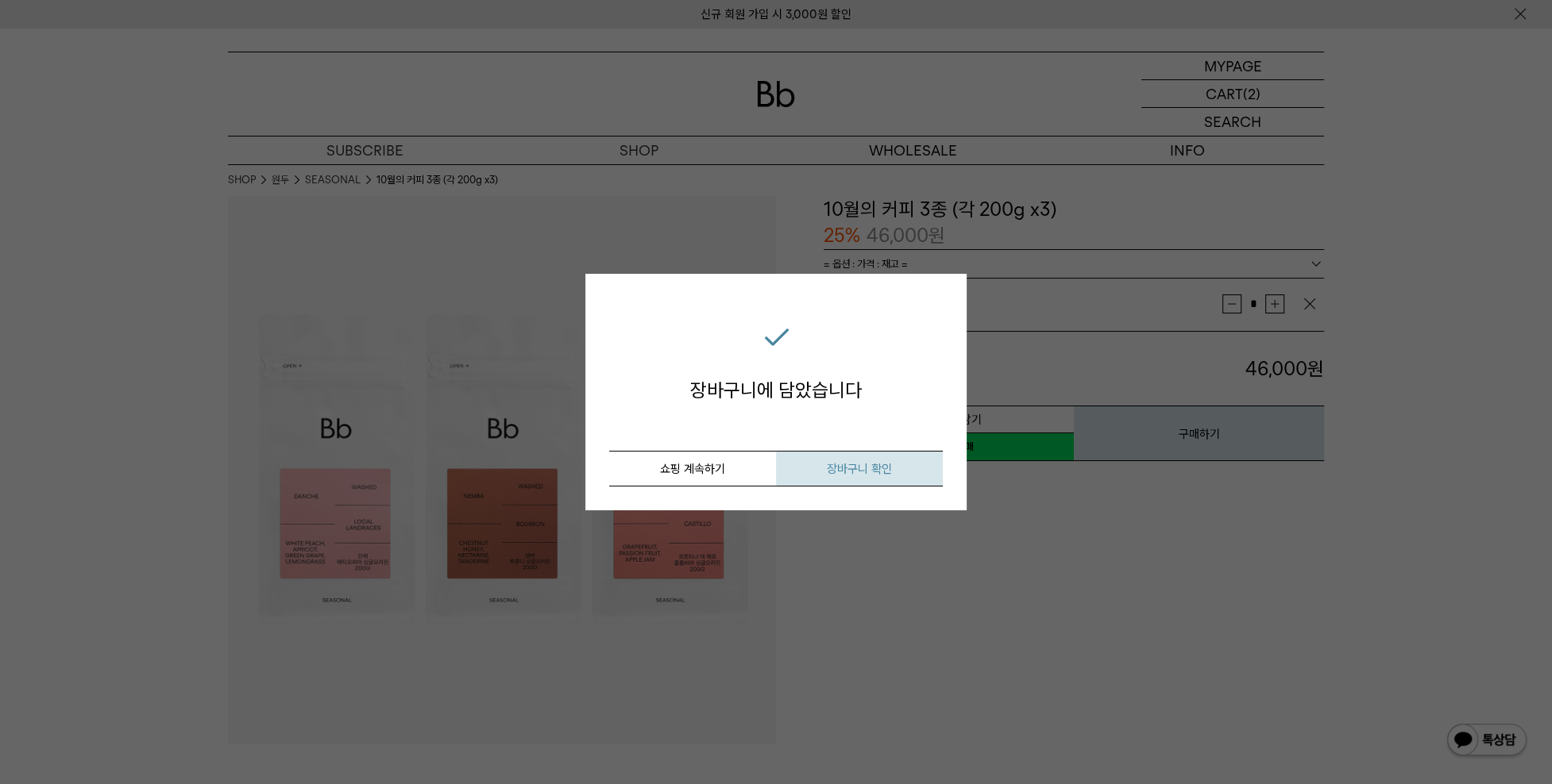
click at [862, 471] on span "장바구니 확인" at bounding box center [858, 469] width 65 height 14
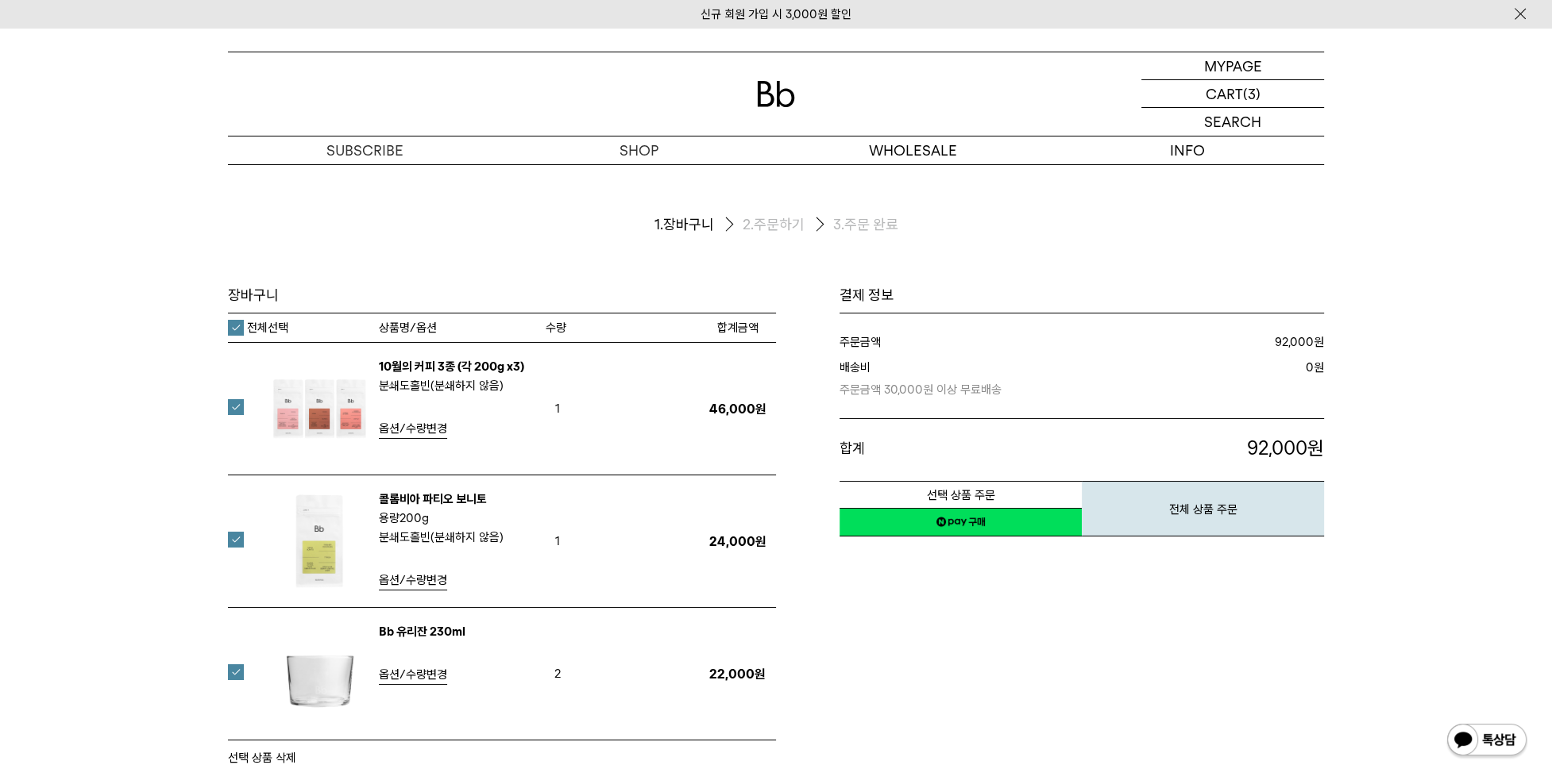
click at [235, 673] on label at bounding box center [245, 673] width 35 height 16
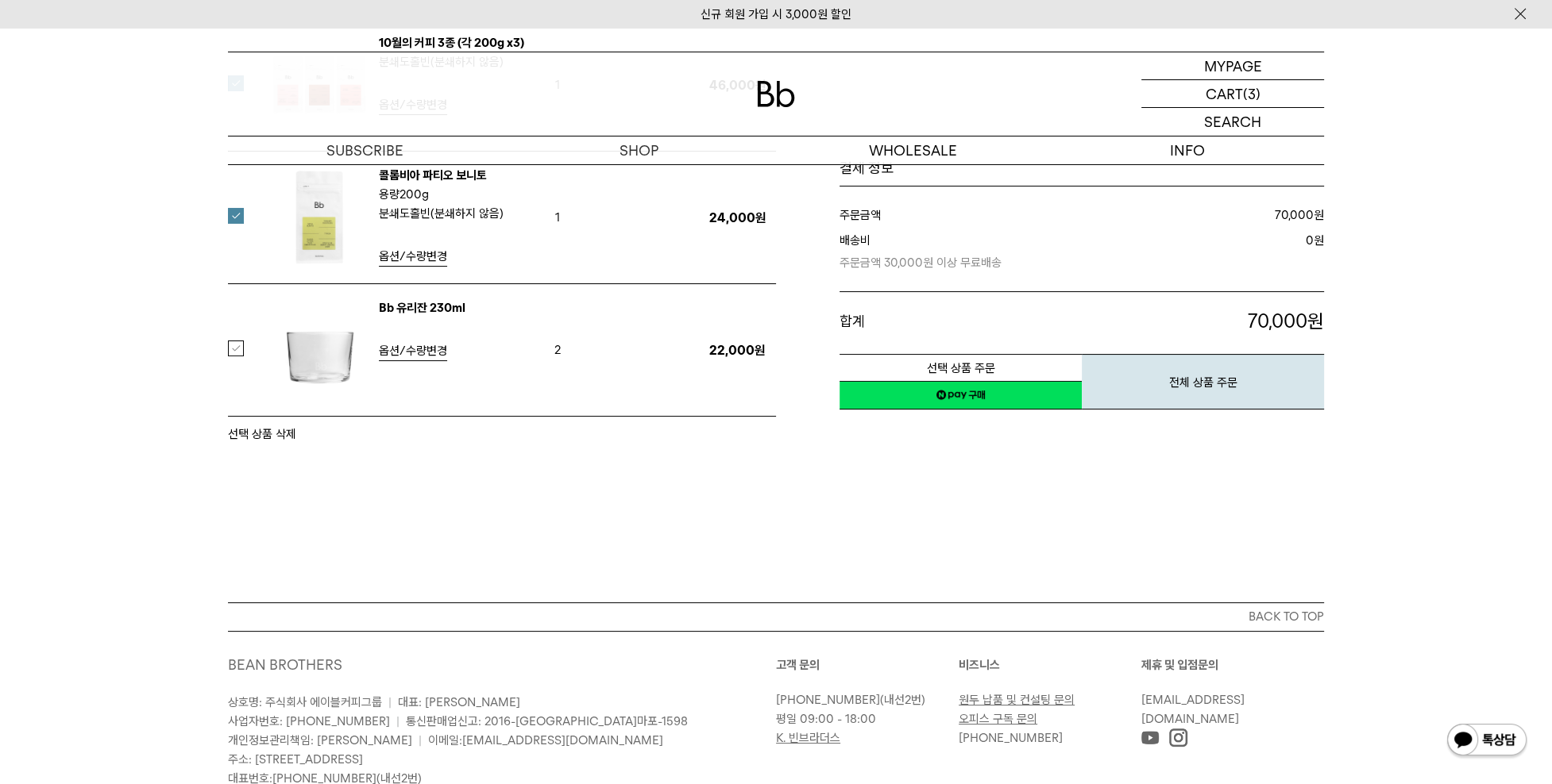
scroll to position [442, 0]
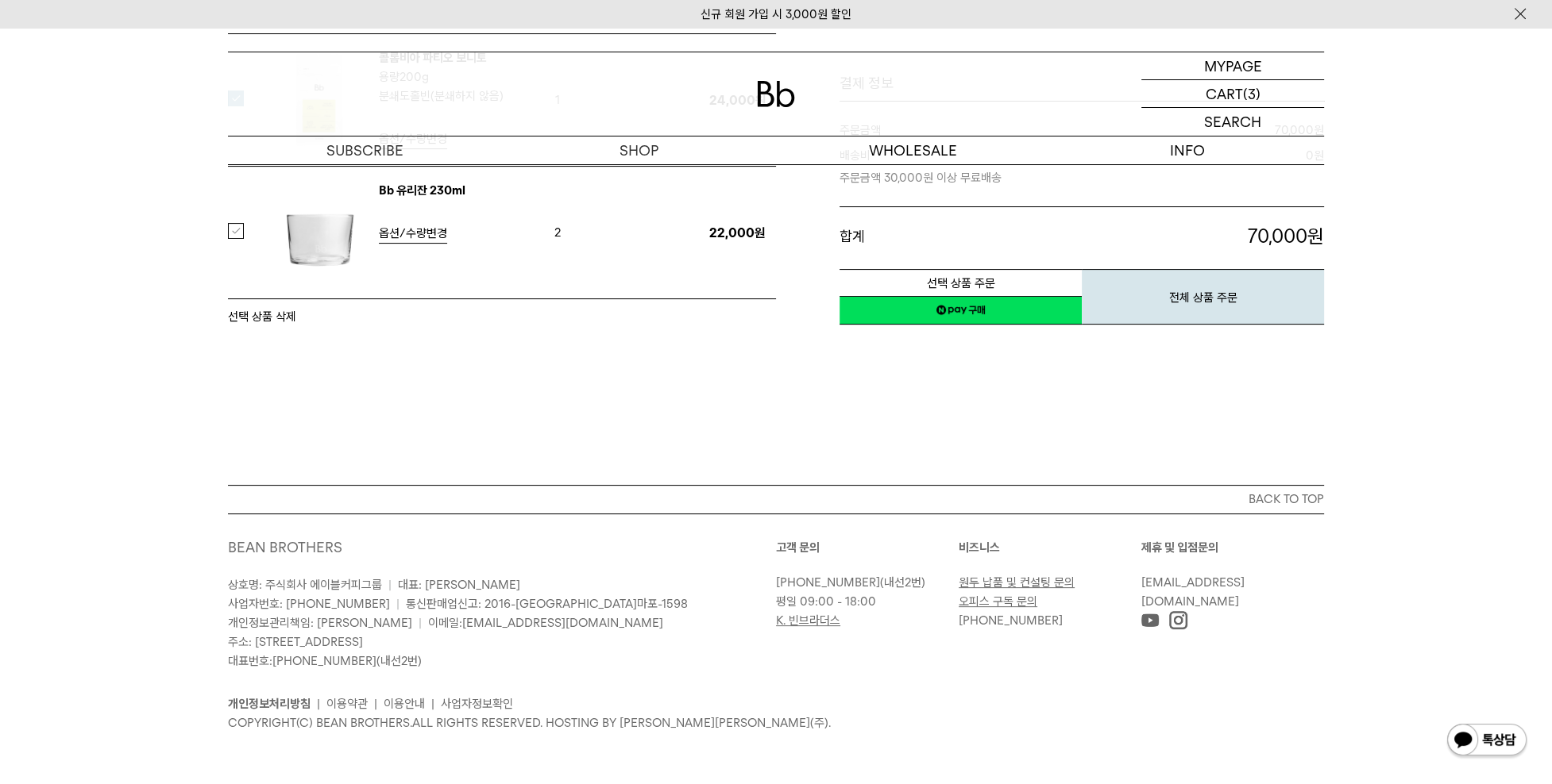
click at [975, 304] on link "네이버페이 구매하기" at bounding box center [960, 310] width 242 height 29
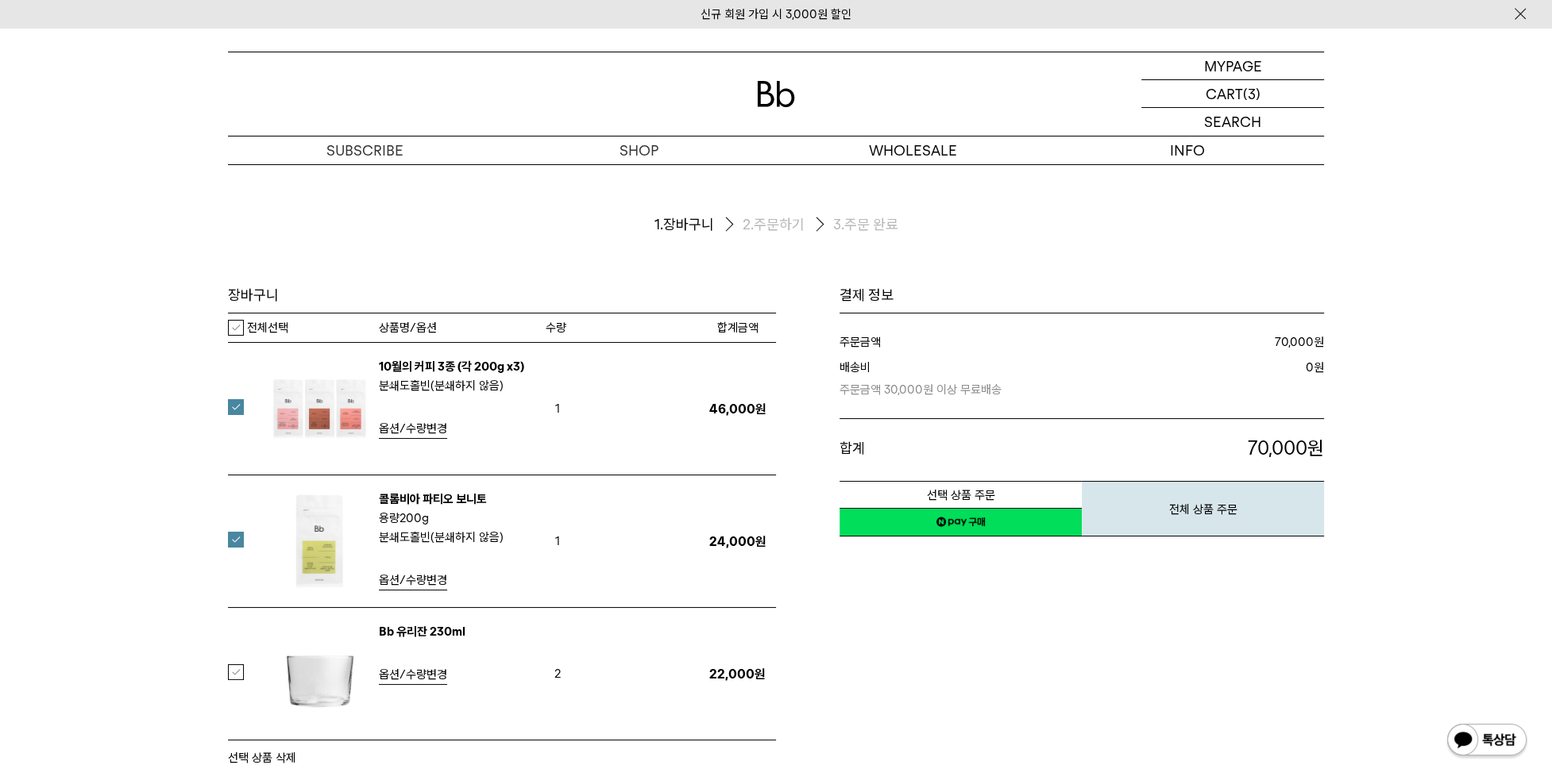
scroll to position [80, 0]
